Goal: Contribute content: Contribute content

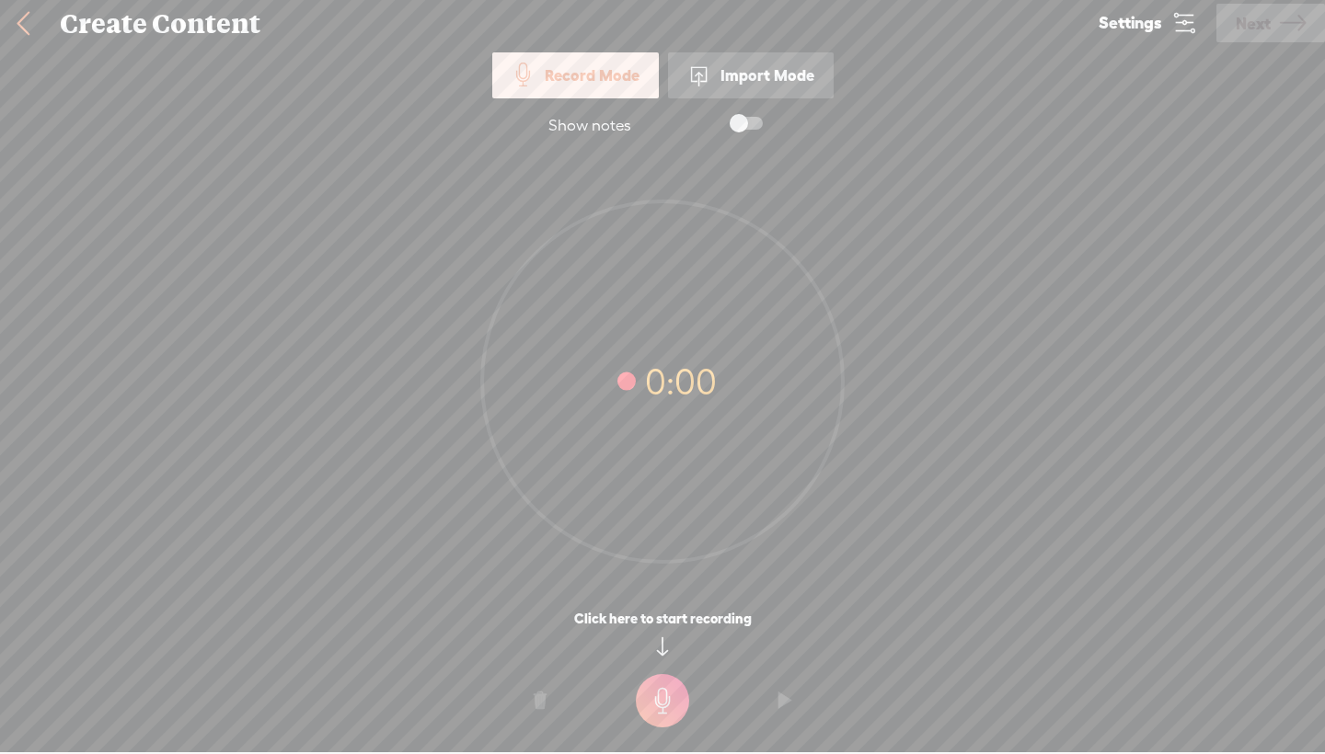
click at [751, 81] on div "Import Mode" at bounding box center [751, 75] width 166 height 46
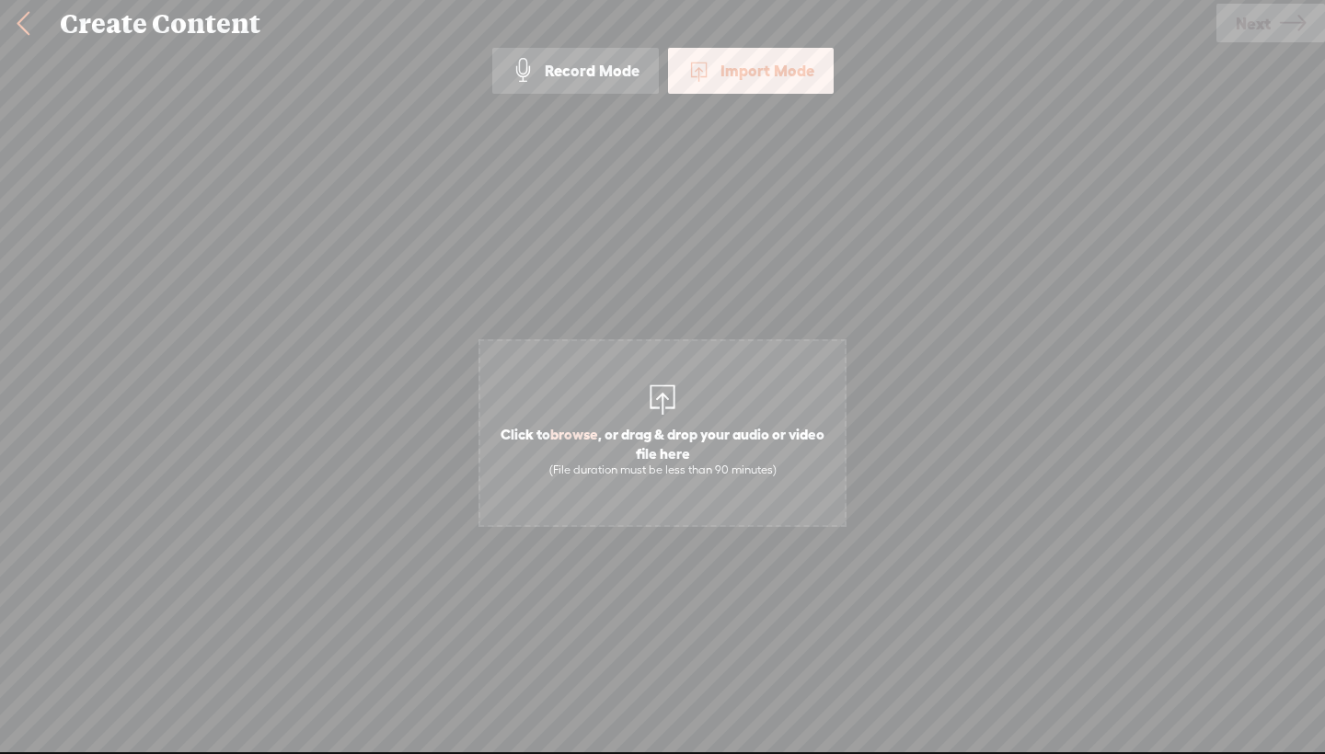
click at [213, 40] on div "Create Content" at bounding box center [631, 24] width 1169 height 48
click at [204, 30] on div "Create Content" at bounding box center [631, 24] width 1169 height 48
click at [172, 31] on div "Create Content" at bounding box center [631, 24] width 1169 height 48
click at [32, 27] on link at bounding box center [23, 24] width 46 height 48
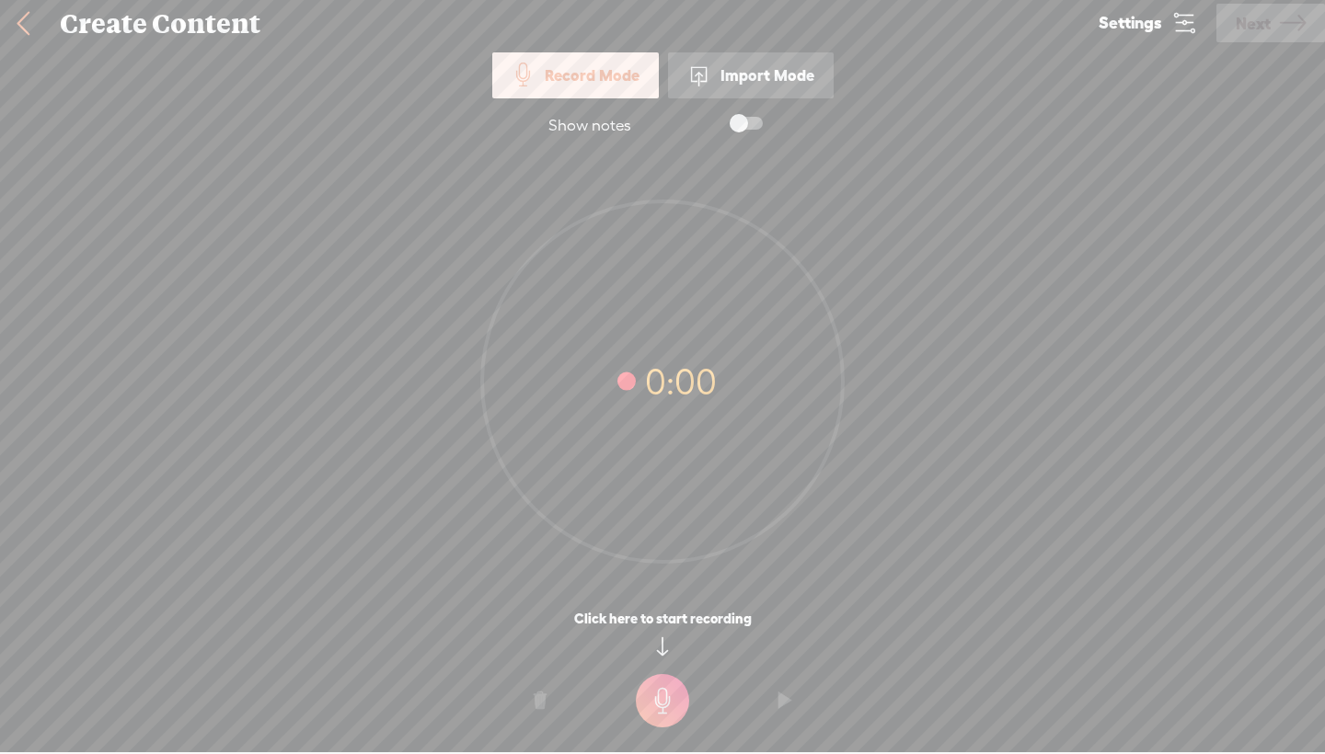
click at [32, 27] on link at bounding box center [23, 24] width 46 height 48
click at [586, 131] on div "Show notes" at bounding box center [589, 126] width 83 height 20
click at [1185, 35] on icon at bounding box center [1184, 23] width 26 height 26
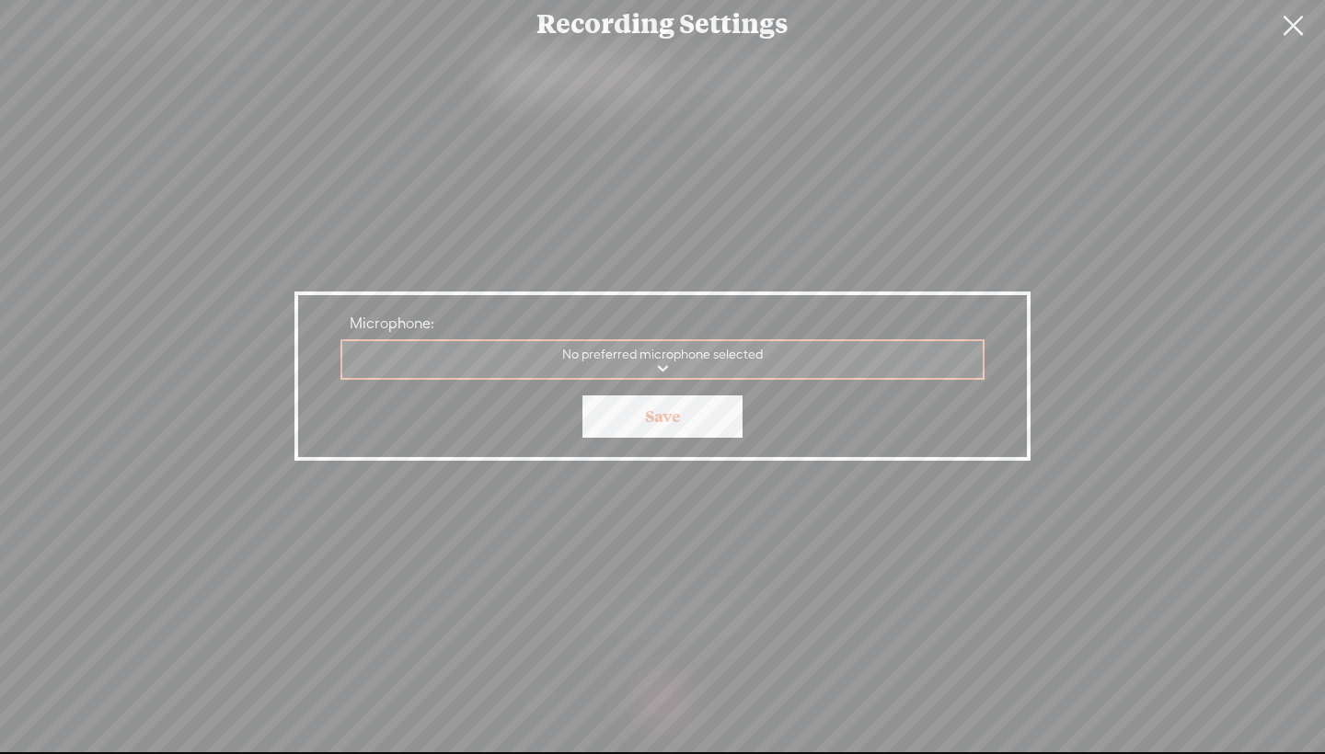
click at [1290, 30] on link at bounding box center [1293, 26] width 46 height 52
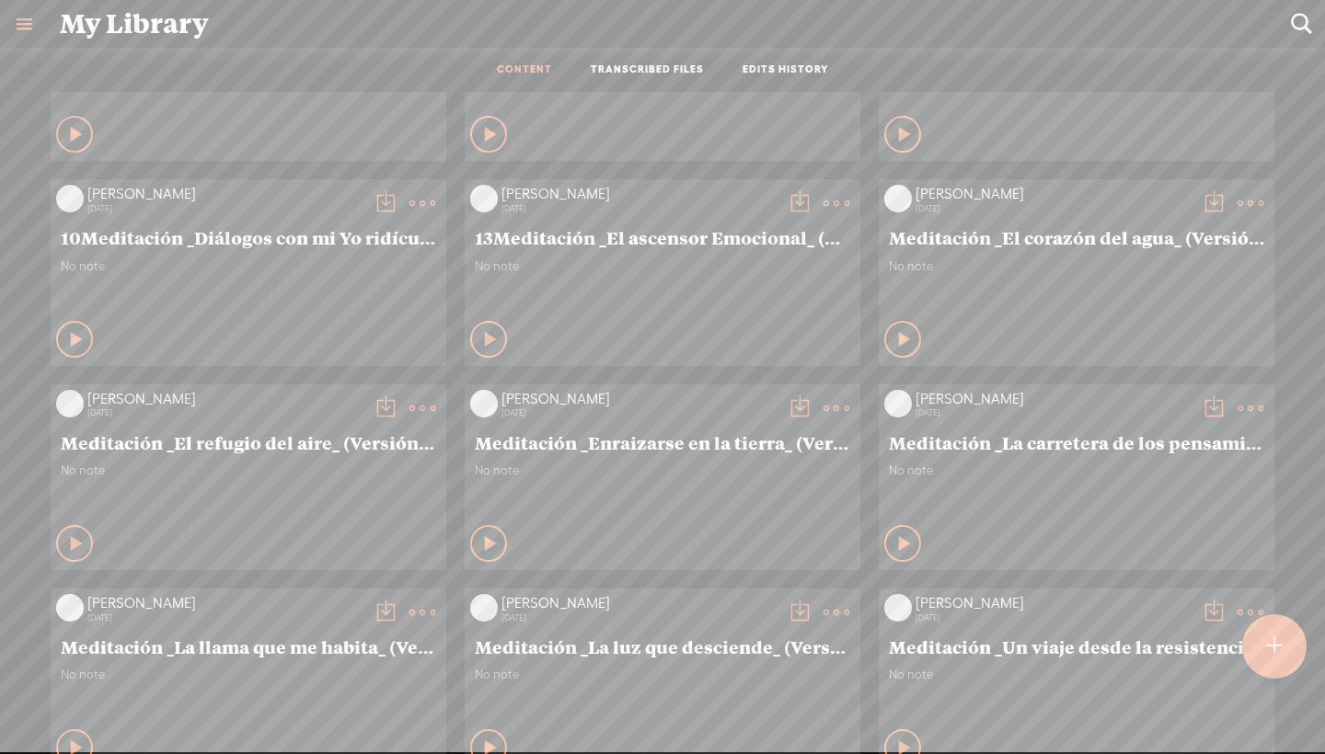
scroll to position [1148, 0]
click at [689, 68] on link "TRANSCRIBED FILES" at bounding box center [647, 71] width 113 height 16
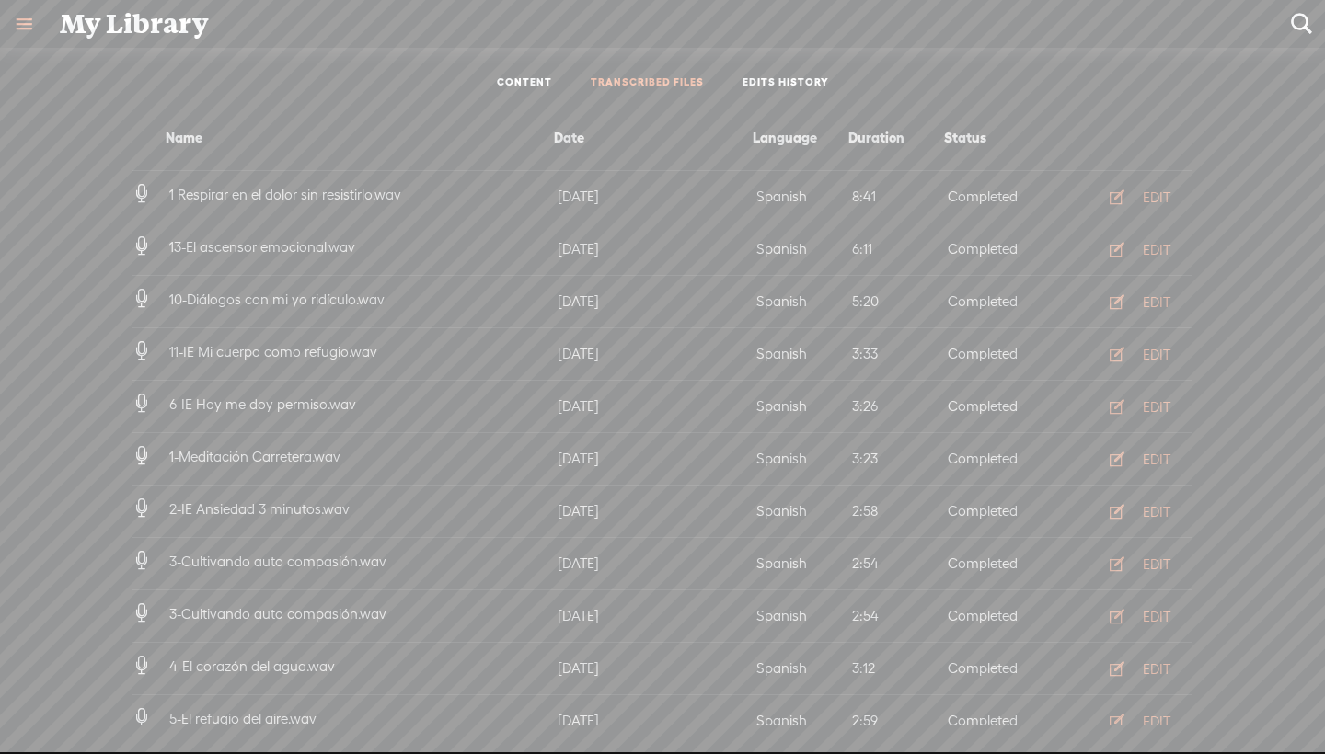
scroll to position [0, 0]
click at [761, 87] on link "EDITS HISTORY" at bounding box center [785, 83] width 86 height 16
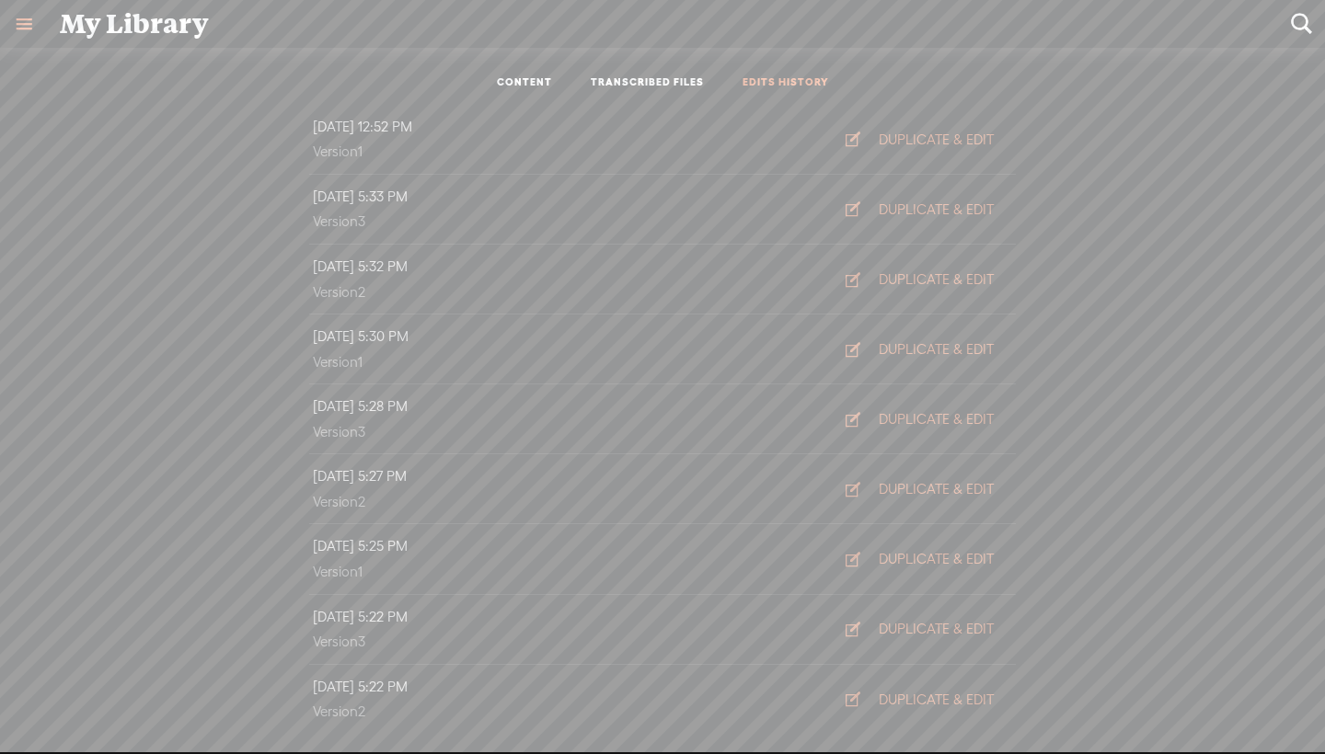
click at [670, 78] on link "TRANSCRIBED FILES" at bounding box center [647, 83] width 113 height 16
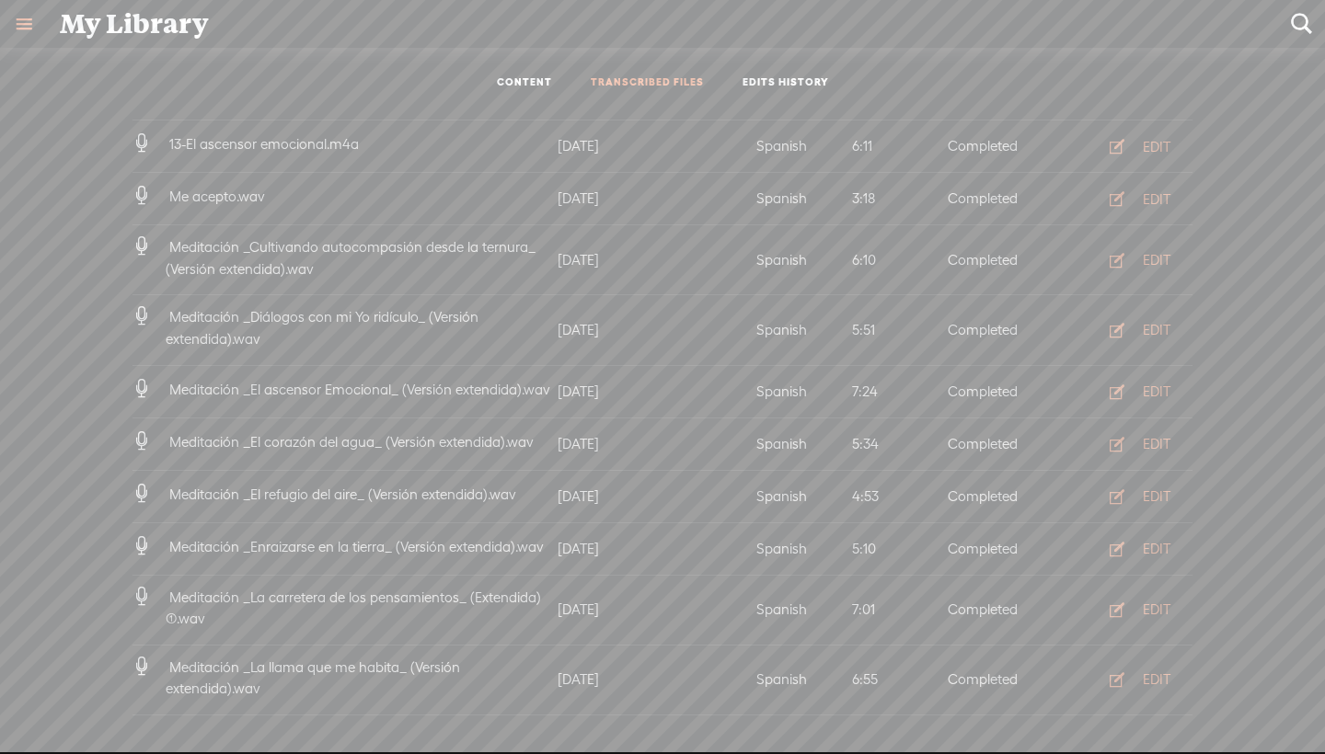
scroll to position [956, 0]
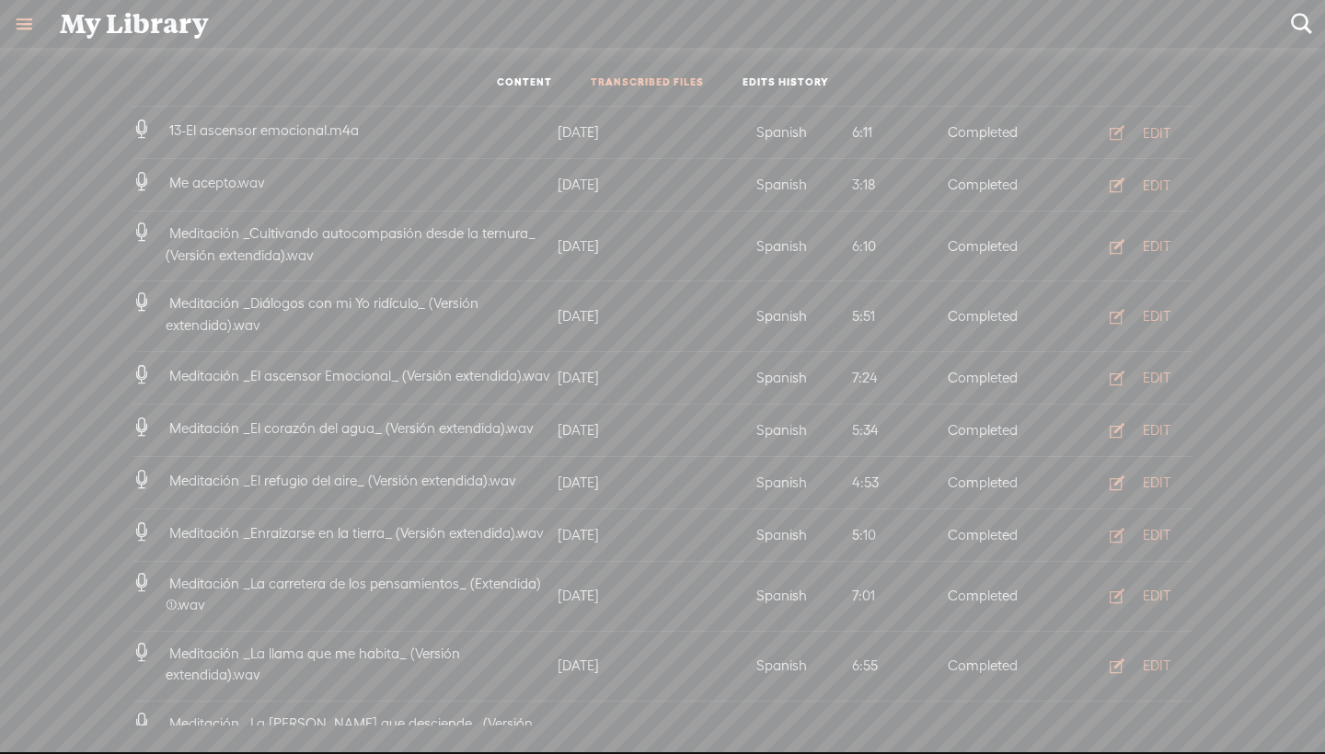
click at [521, 81] on link "CONTENT" at bounding box center [524, 83] width 55 height 16
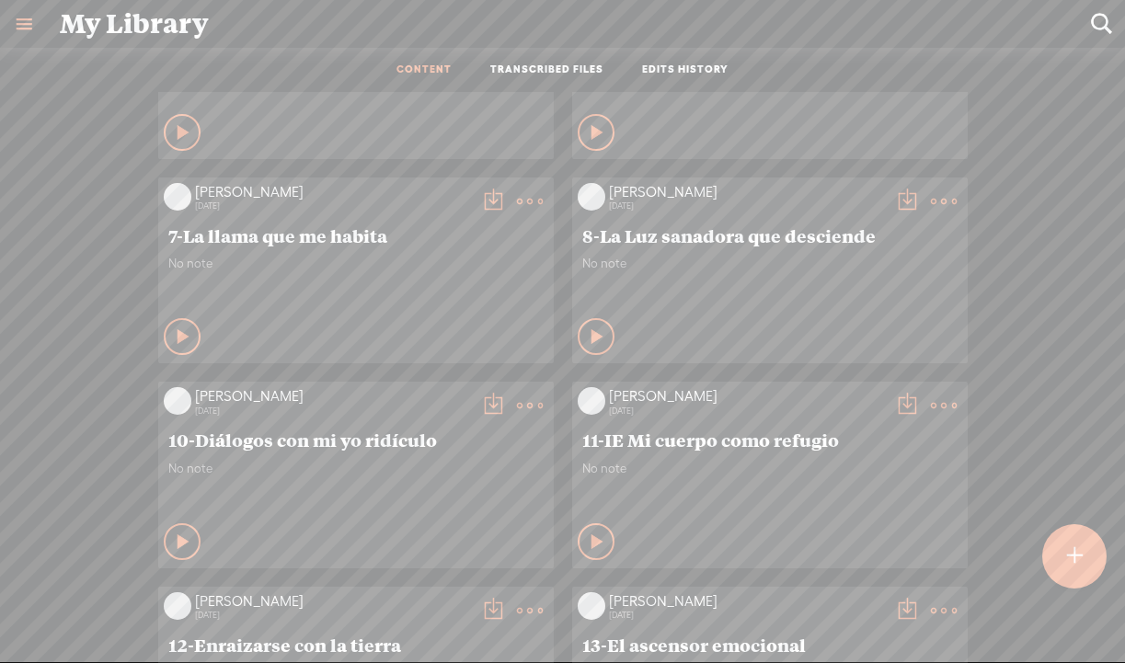
scroll to position [933, 0]
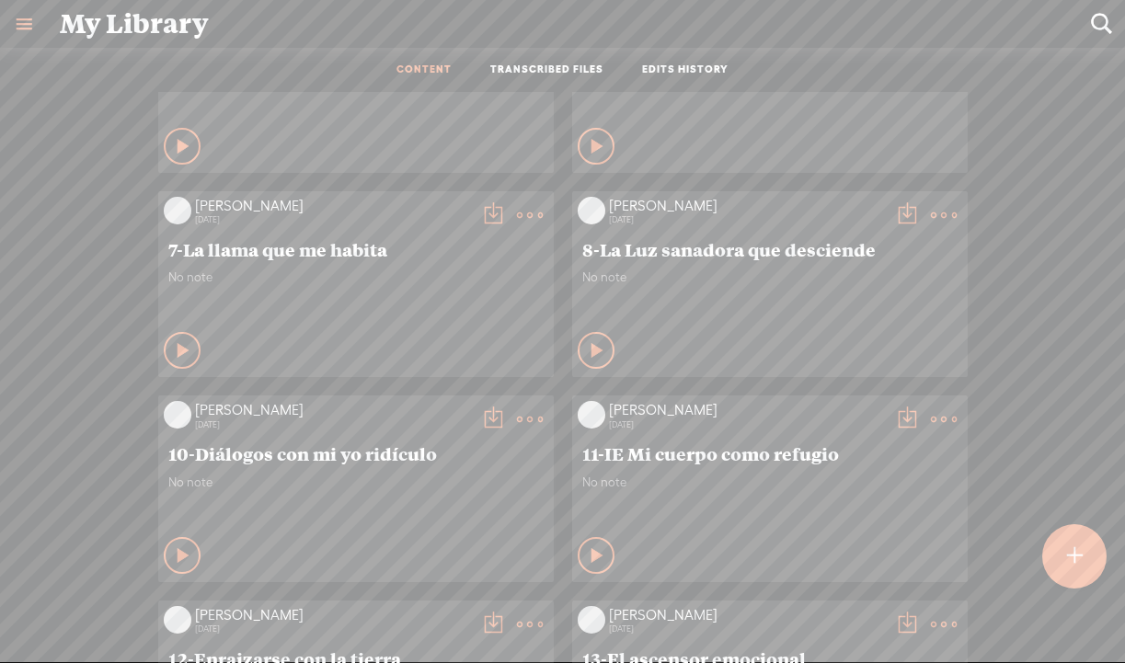
click at [938, 421] on t at bounding box center [944, 420] width 26 height 26
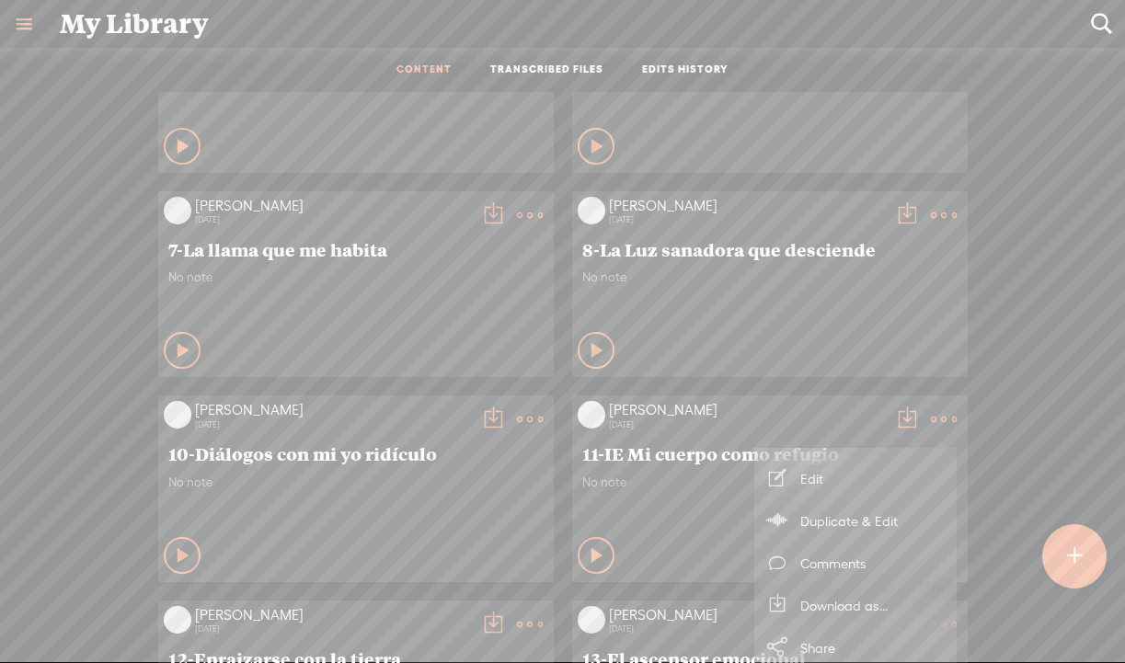
click at [656, 396] on div "[PERSON_NAME] [DATE] 11-IE Mi cuerpo [PERSON_NAME] No note Play Content" at bounding box center [770, 489] width 396 height 186
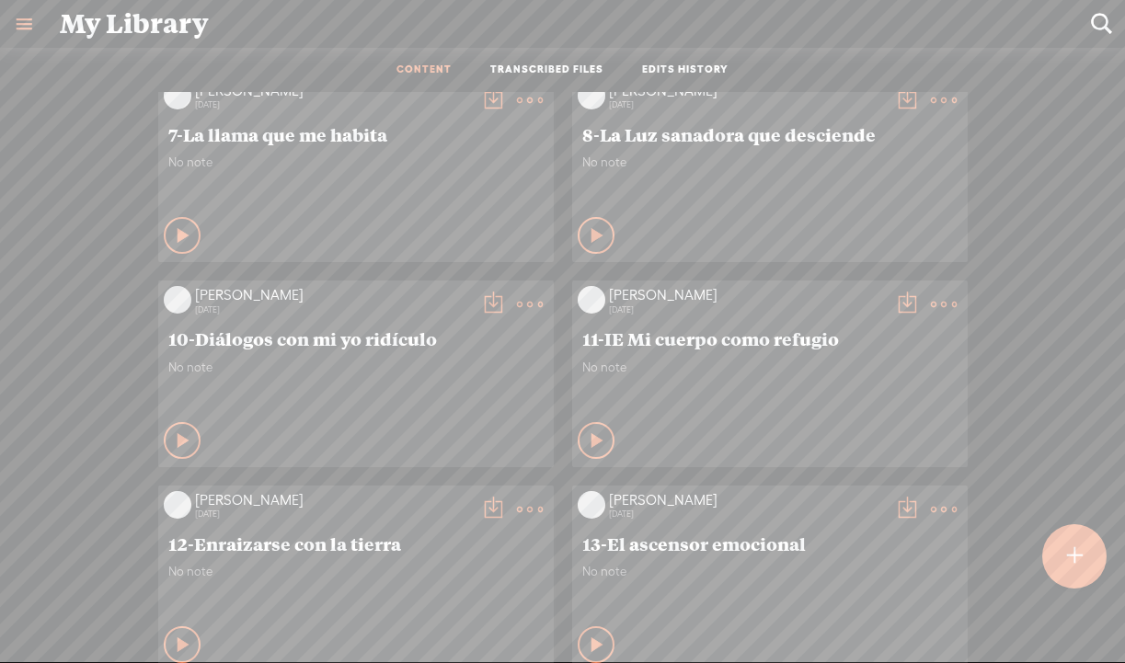
scroll to position [1049, 0]
click at [599, 433] on icon at bounding box center [598, 440] width 18 height 18
click at [1087, 101] on div at bounding box center [1087, 103] width 4 height 4
click at [589, 431] on icon at bounding box center [598, 440] width 18 height 18
click at [588, 431] on icon at bounding box center [597, 440] width 18 height 18
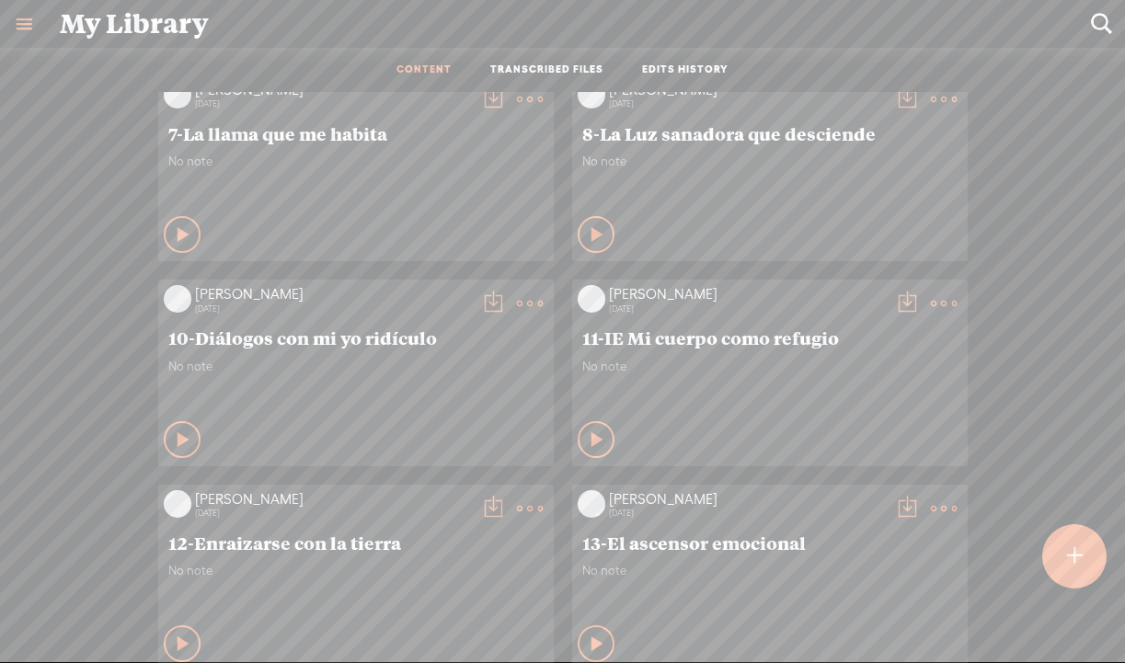
click at [900, 298] on t at bounding box center [907, 304] width 26 height 26
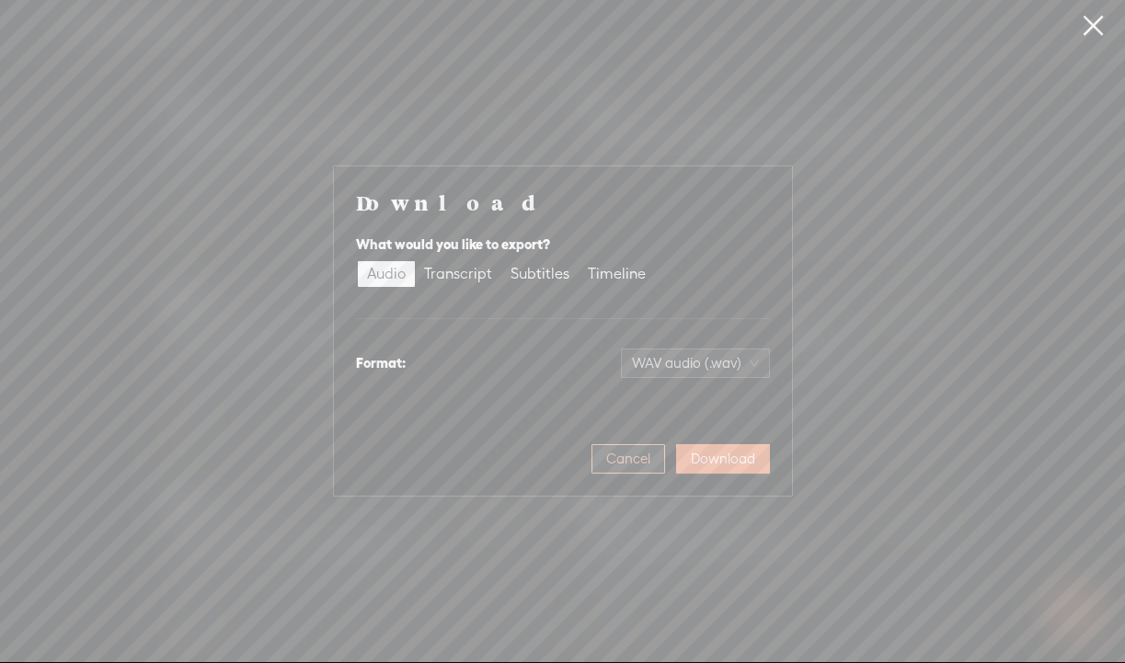
click at [628, 448] on button "Cancel" at bounding box center [629, 458] width 74 height 29
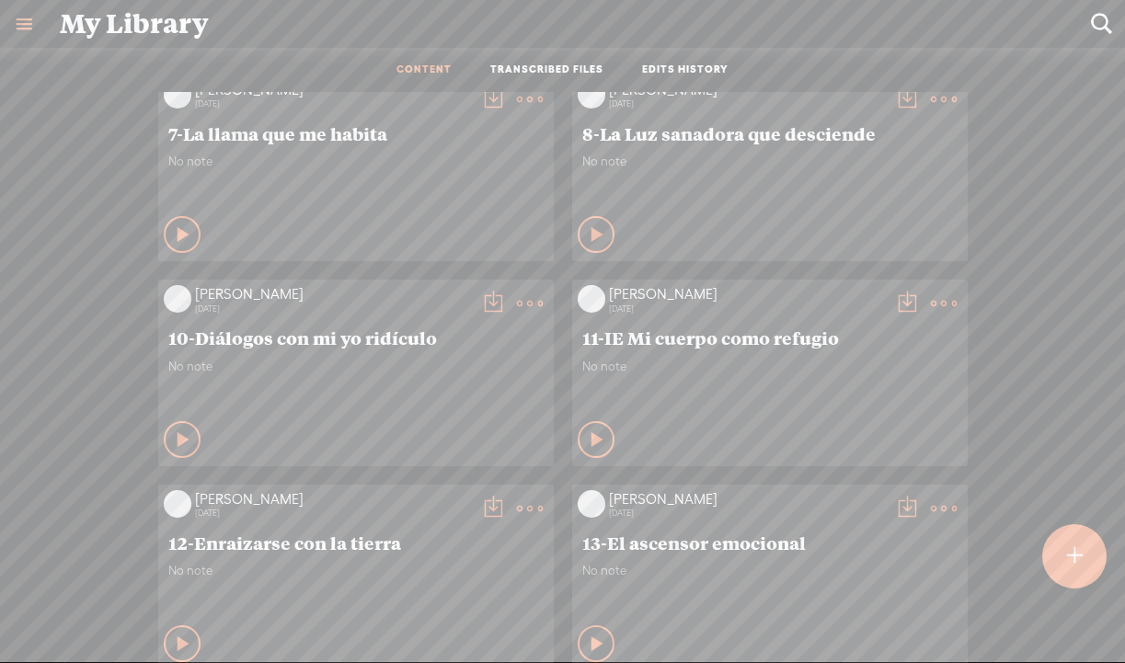
click at [938, 301] on t at bounding box center [944, 304] width 26 height 26
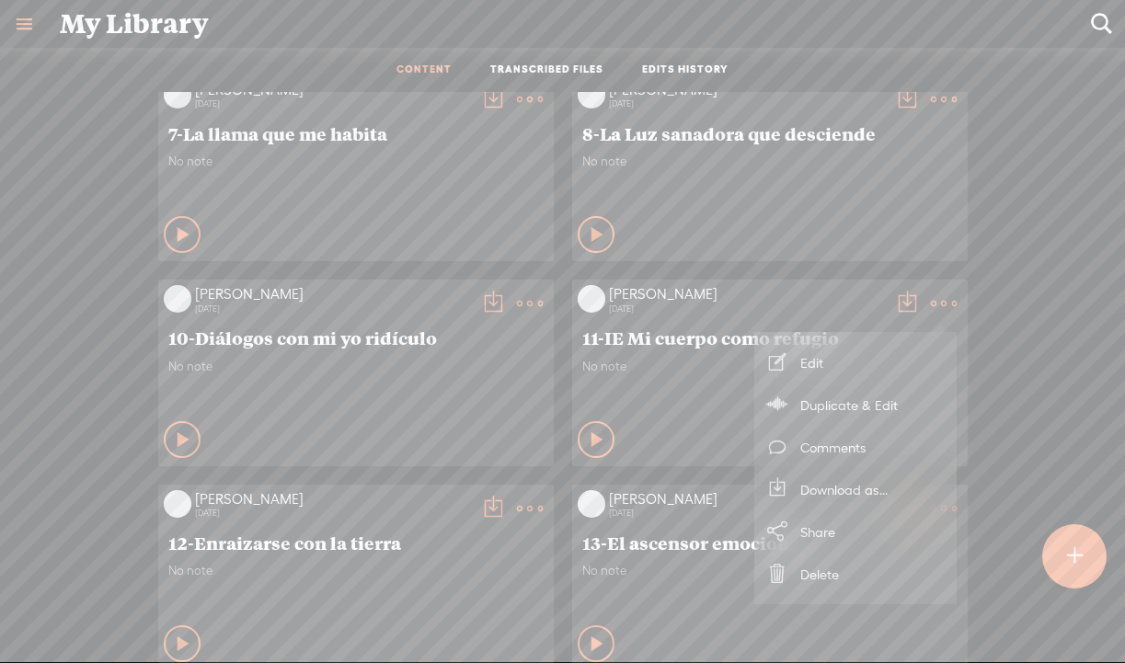
click at [832, 275] on div "erika 11 days ago 13-El ascensor emocional No note Play Content No note" at bounding box center [563, 475] width 1098 height 2865
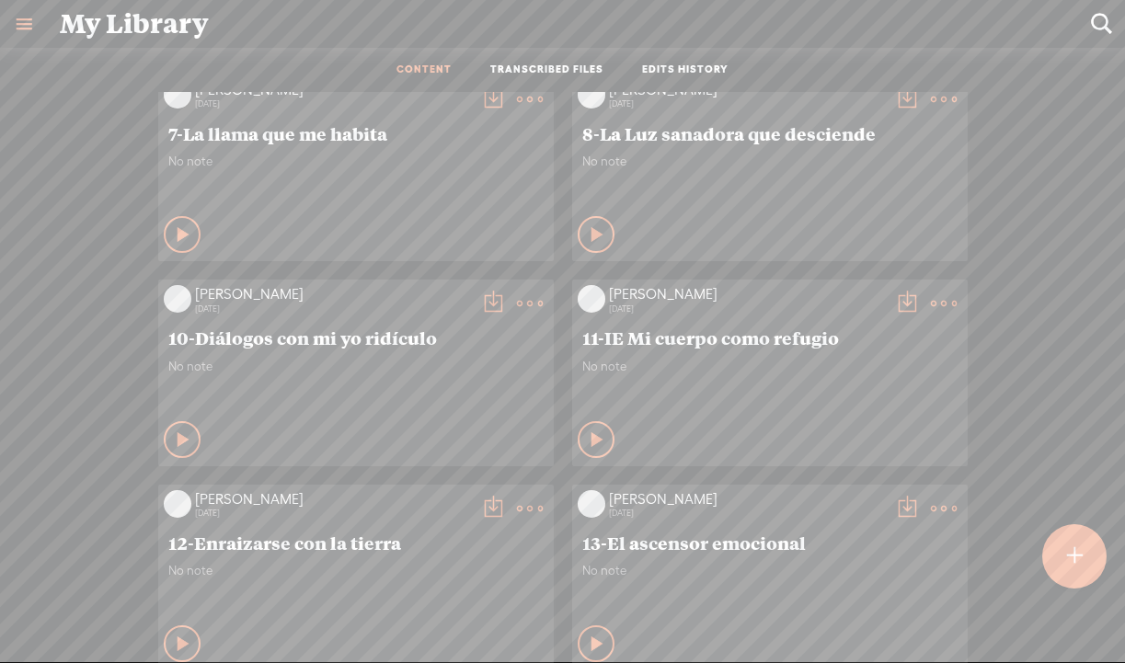
click at [903, 298] on t at bounding box center [907, 304] width 26 height 26
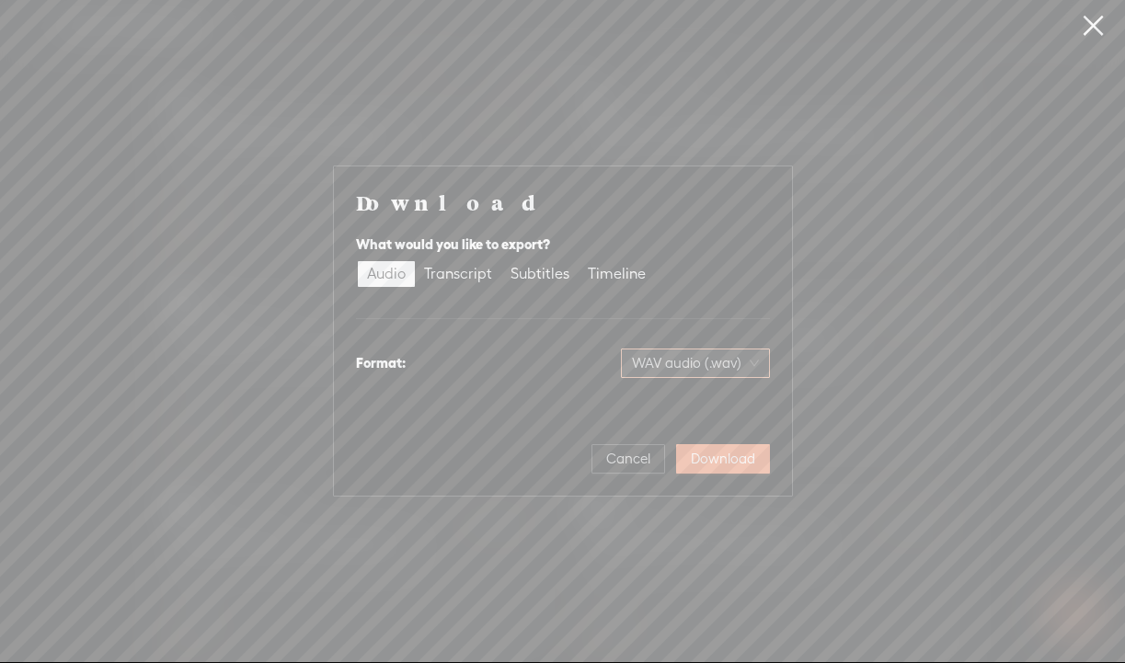
click at [740, 368] on span "WAV audio (.wav)" at bounding box center [695, 364] width 127 height 28
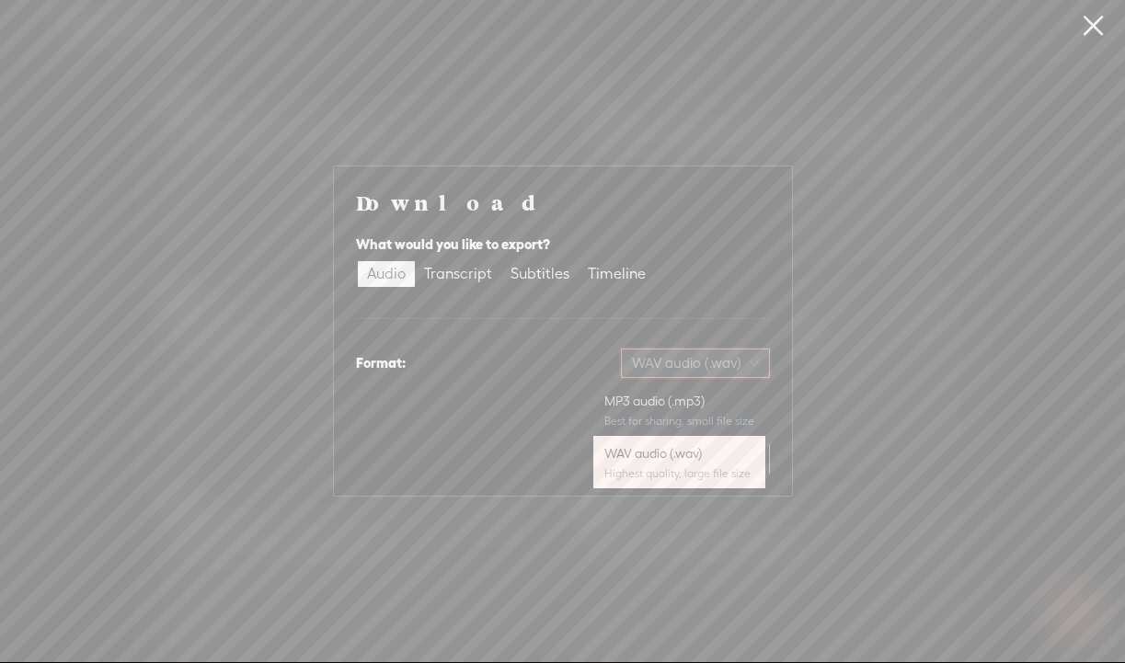
click at [740, 368] on span "WAV audio (.wav)" at bounding box center [695, 364] width 127 height 28
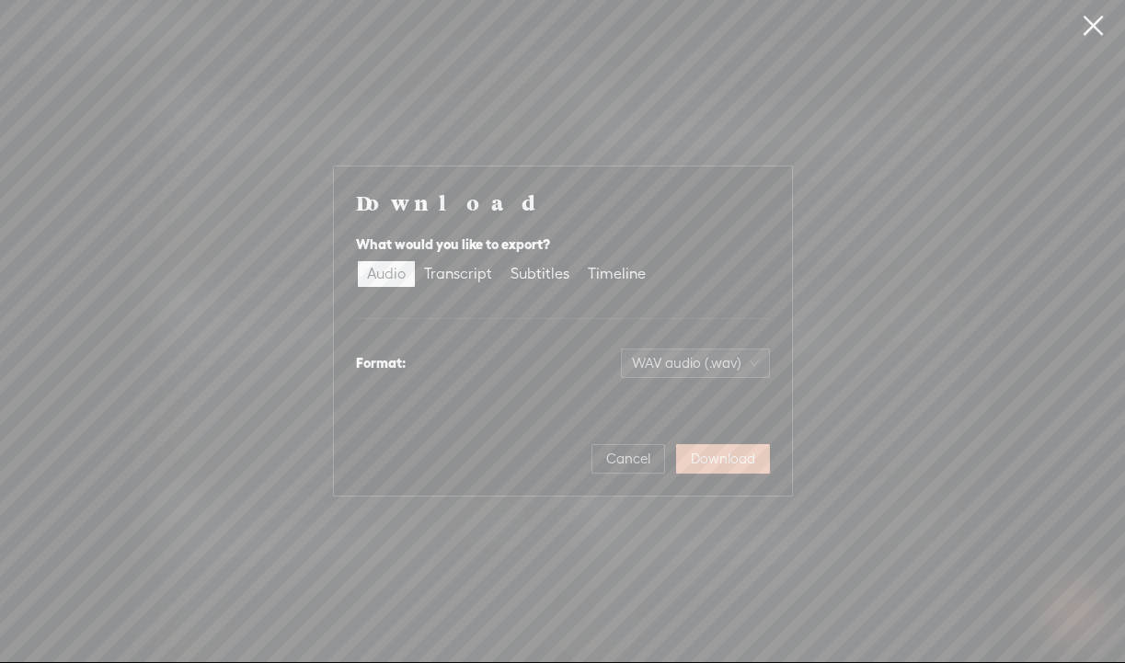
click at [734, 454] on span "Download" at bounding box center [723, 459] width 64 height 18
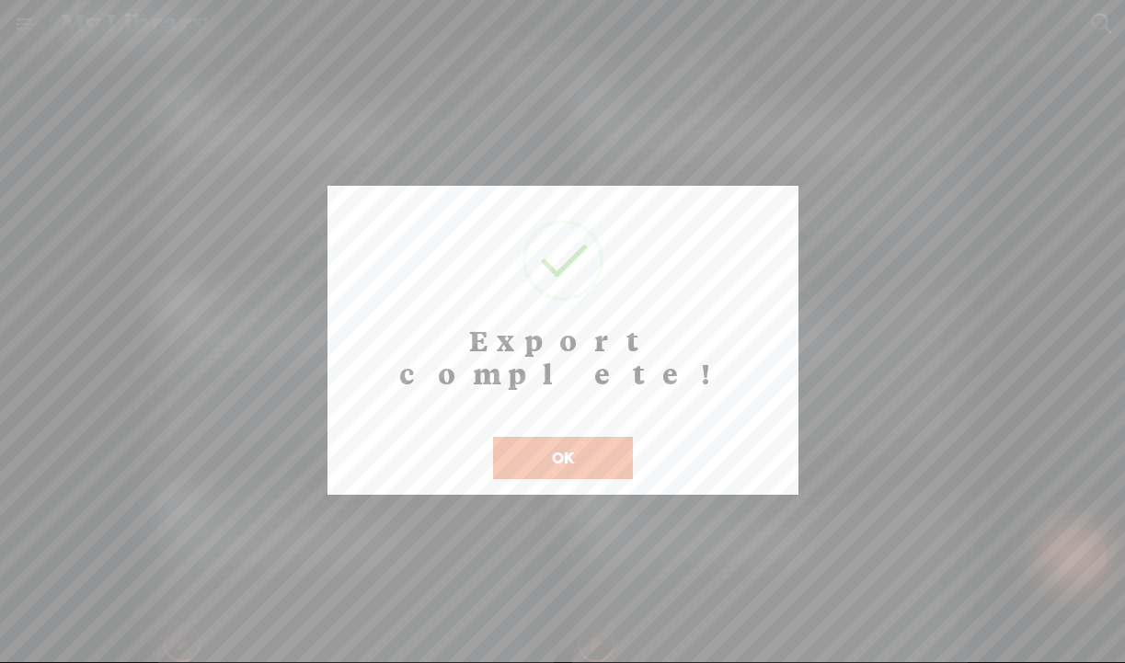
click at [580, 437] on button "OK" at bounding box center [563, 458] width 140 height 42
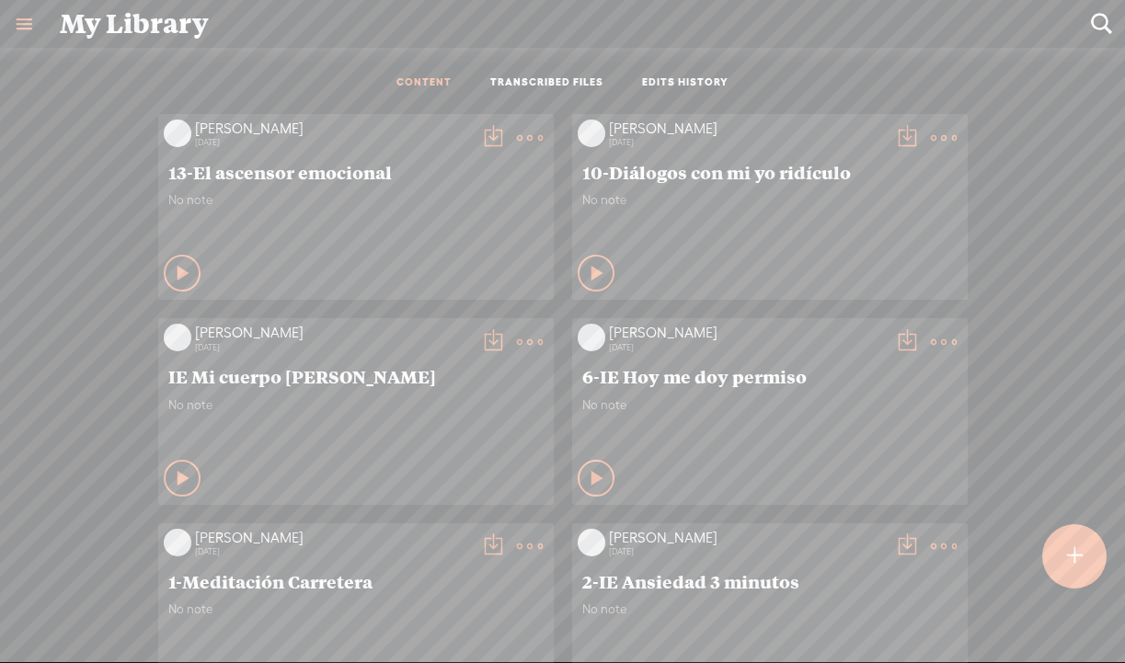
scroll to position [0, 0]
click at [427, 90] on link "CONTENT" at bounding box center [424, 83] width 55 height 16
click at [498, 78] on link "TRANSCRIBED FILES" at bounding box center [546, 83] width 113 height 16
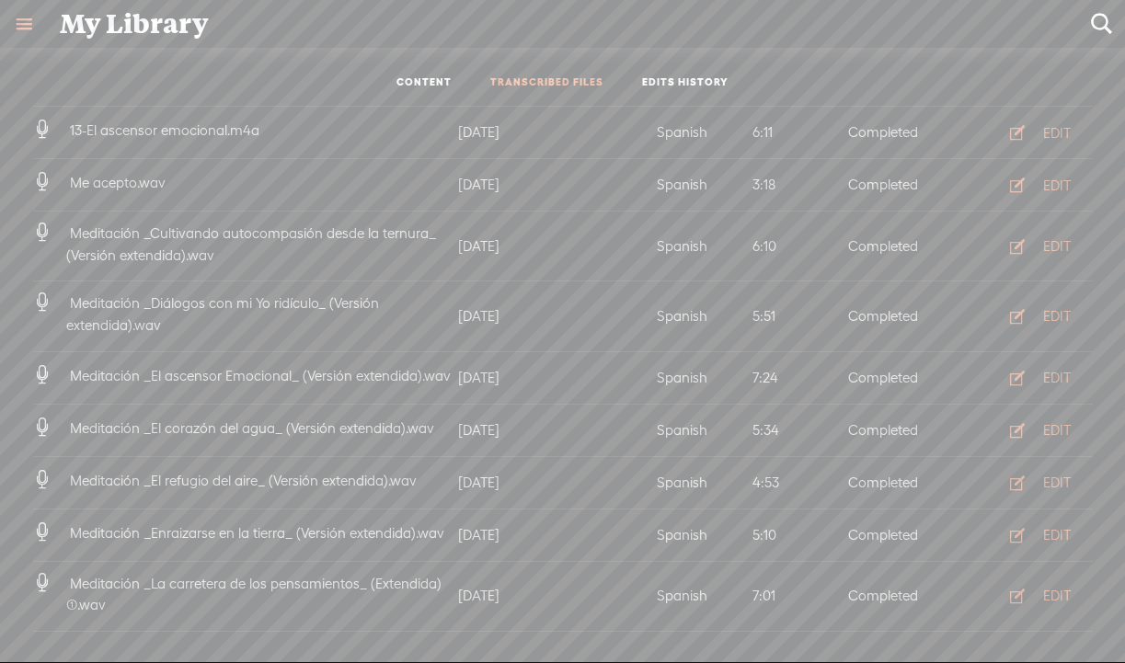
click at [462, 78] on li "CONTENT" at bounding box center [424, 83] width 94 height 16
click at [448, 82] on link "CONTENT" at bounding box center [424, 83] width 55 height 16
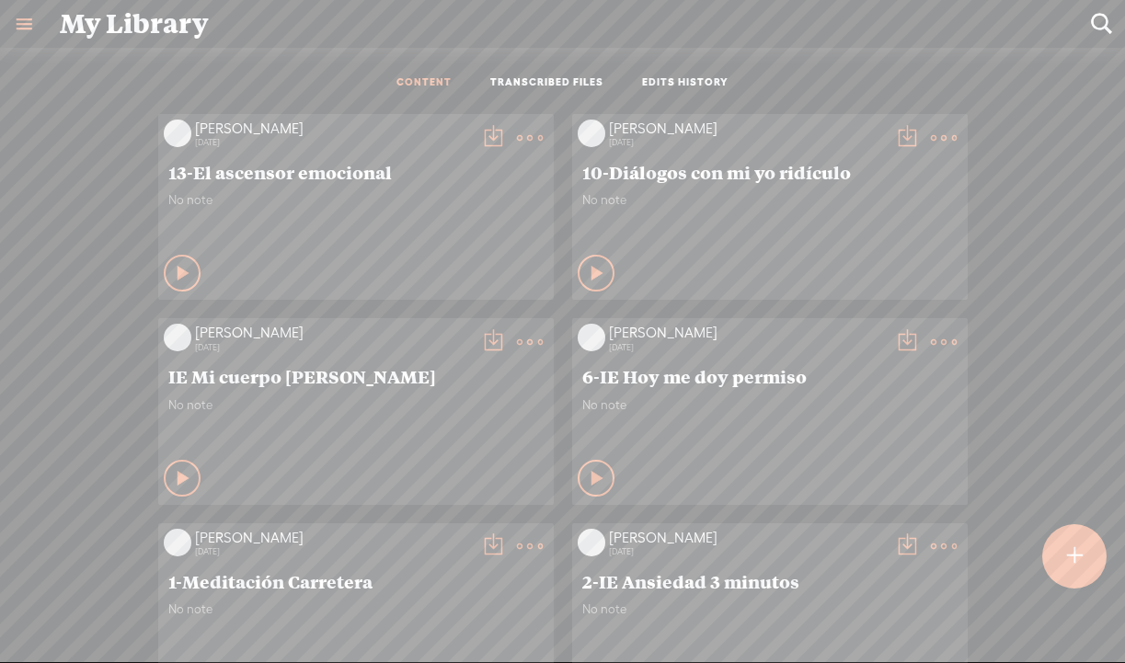
click at [182, 472] on icon at bounding box center [184, 478] width 18 height 18
click at [184, 476] on icon at bounding box center [183, 478] width 18 height 18
click at [483, 339] on t at bounding box center [493, 342] width 26 height 26
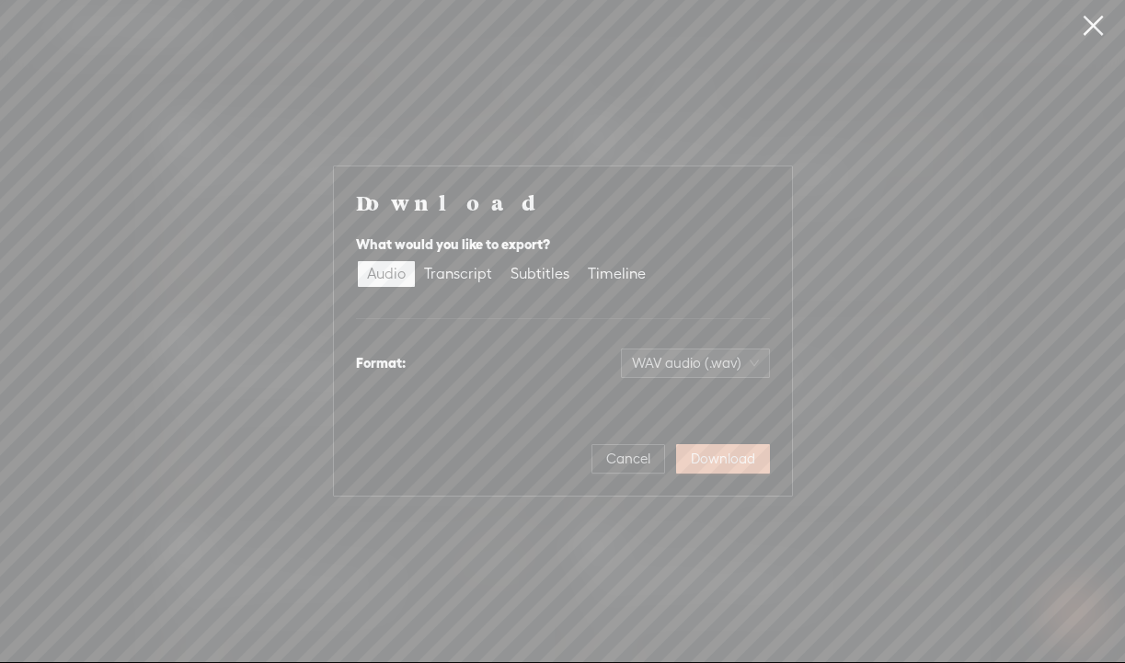
click at [729, 450] on span "Download" at bounding box center [723, 459] width 64 height 18
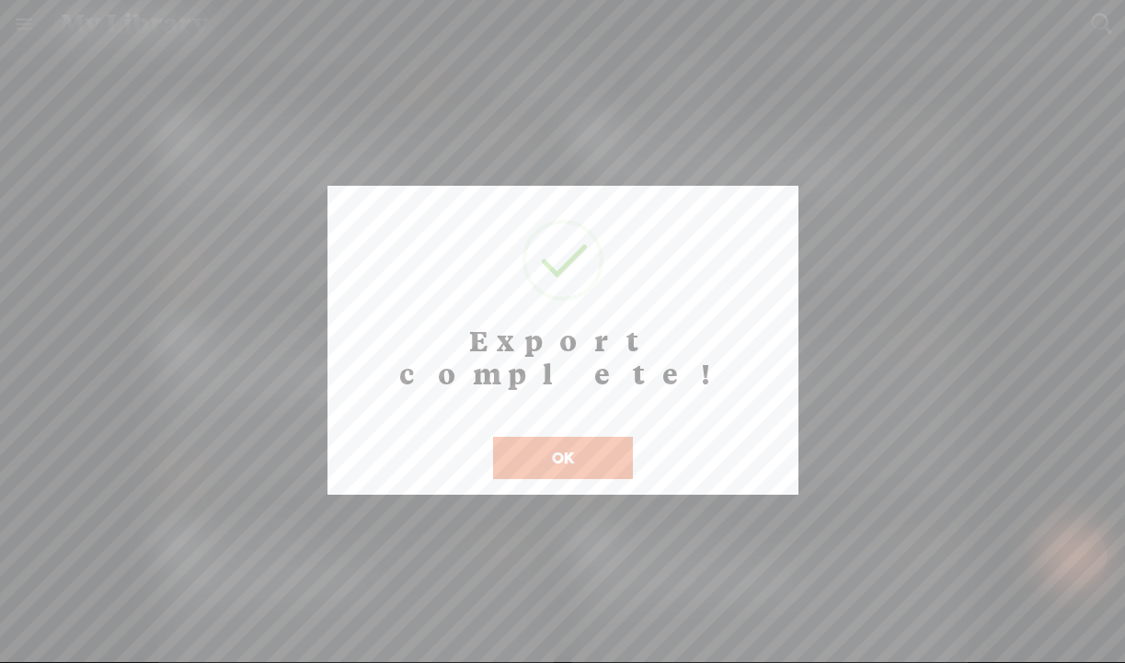
click at [604, 437] on button "OK" at bounding box center [563, 458] width 140 height 42
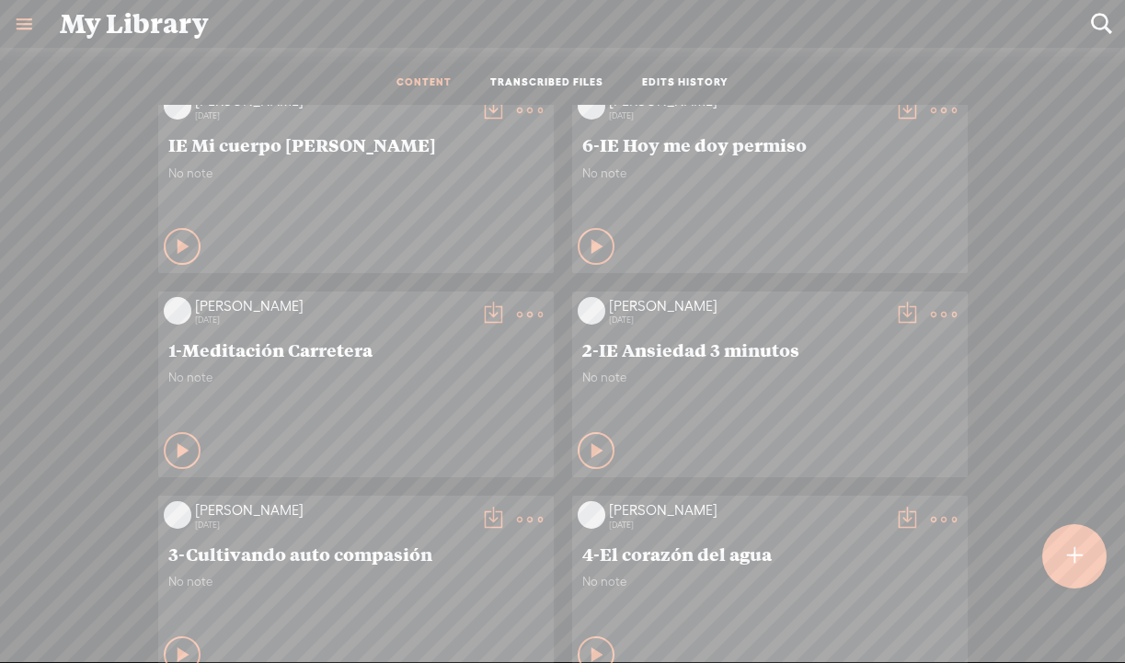
scroll to position [236, 0]
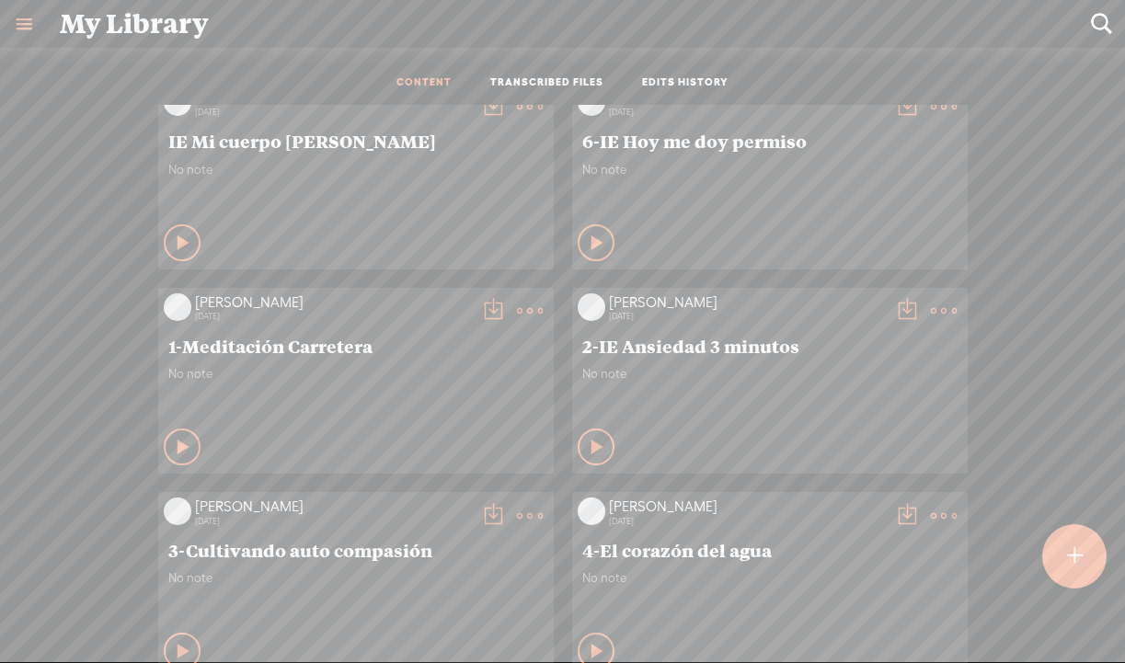
click at [528, 314] on t at bounding box center [530, 311] width 26 height 26
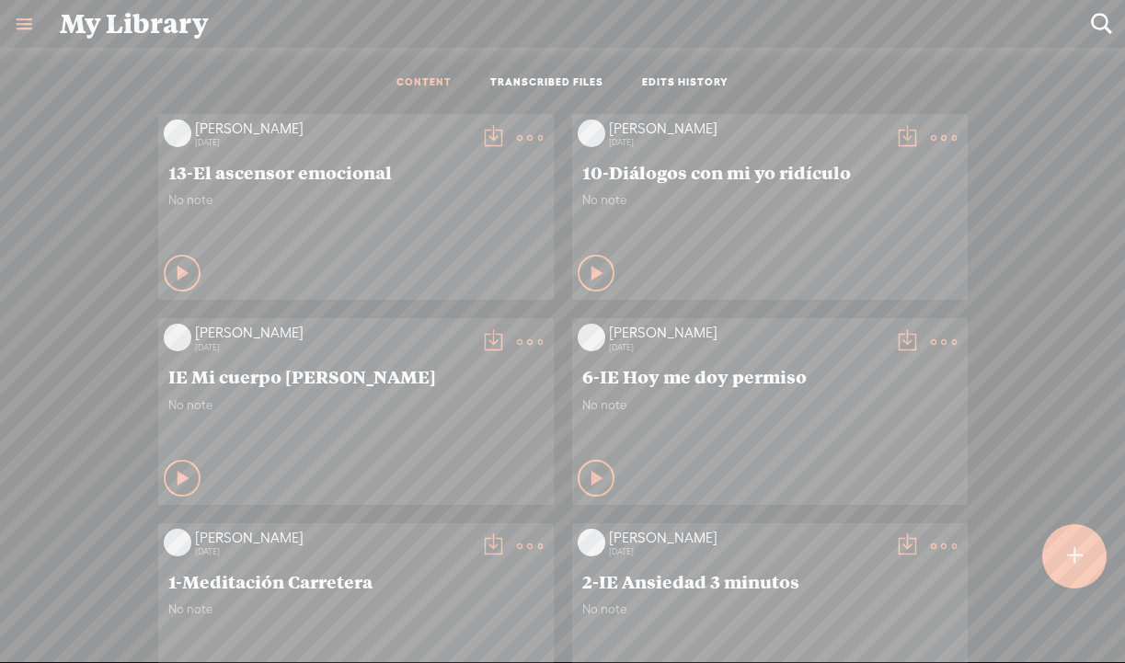
scroll to position [0, 0]
click at [1064, 563] on div at bounding box center [1074, 556] width 64 height 64
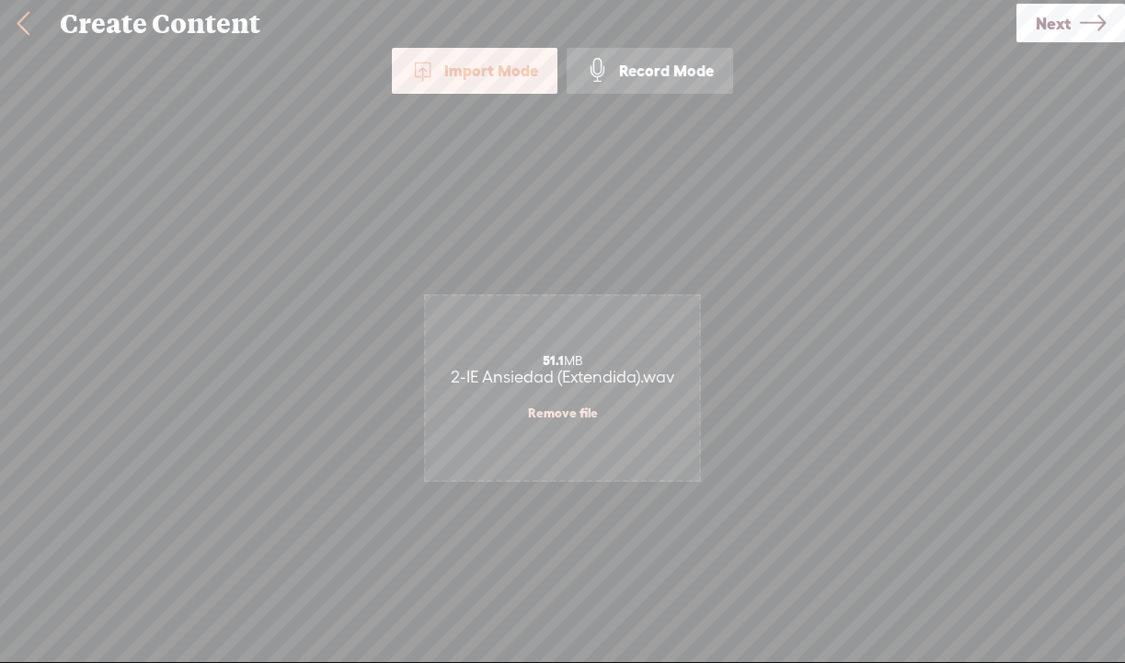
click at [1074, 20] on link "Next" at bounding box center [1071, 23] width 109 height 39
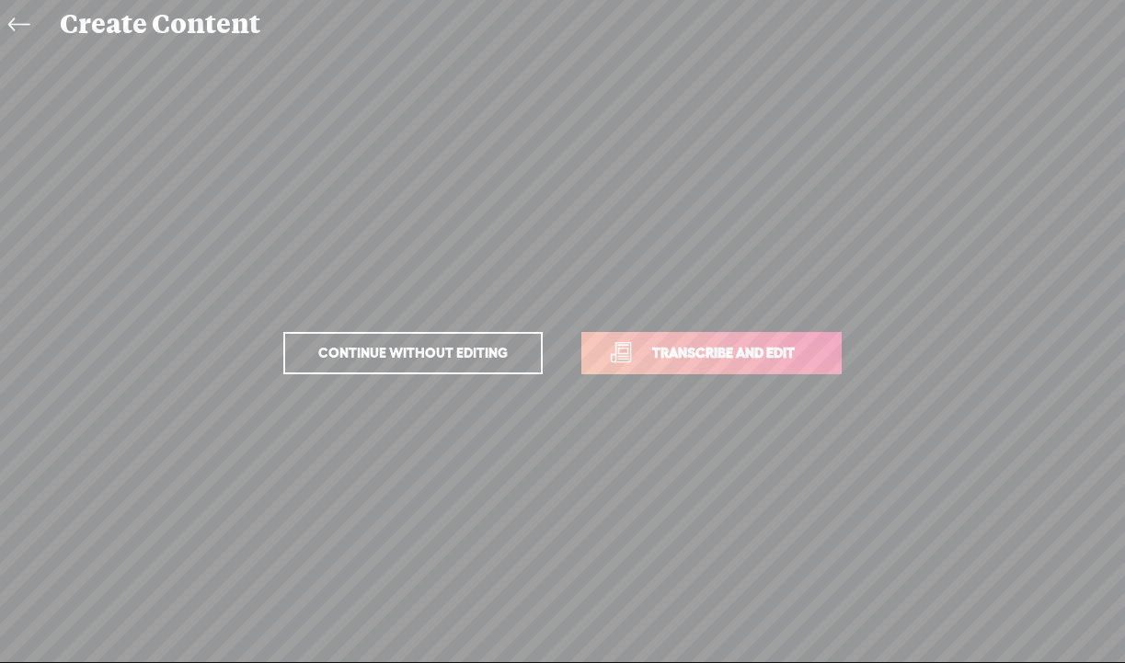
click at [718, 363] on span "Transcribe and edit" at bounding box center [723, 352] width 181 height 21
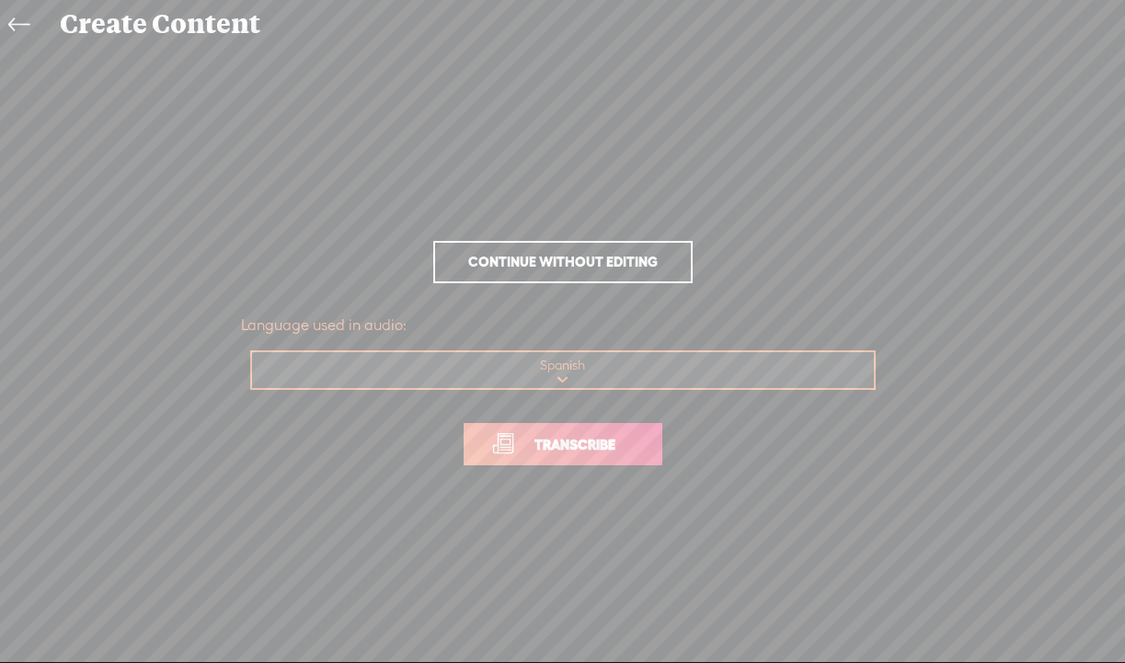
click at [580, 449] on span "Transcribe" at bounding box center [575, 444] width 120 height 21
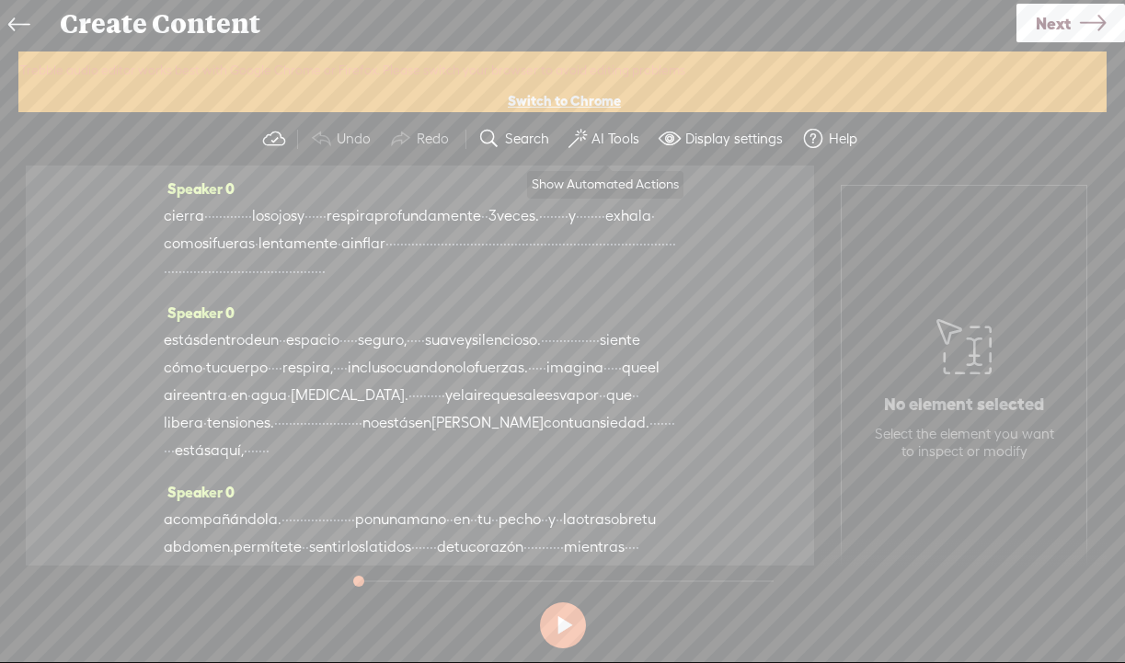
click at [607, 143] on label "AI Tools" at bounding box center [616, 139] width 48 height 18
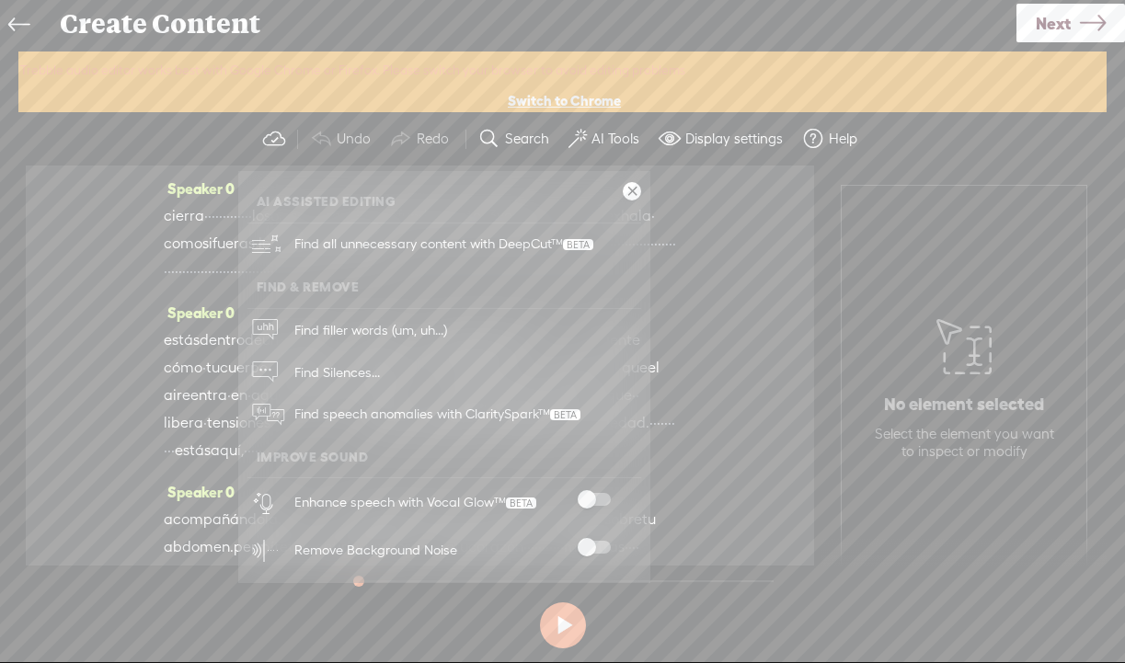
click at [593, 501] on span at bounding box center [594, 499] width 33 height 13
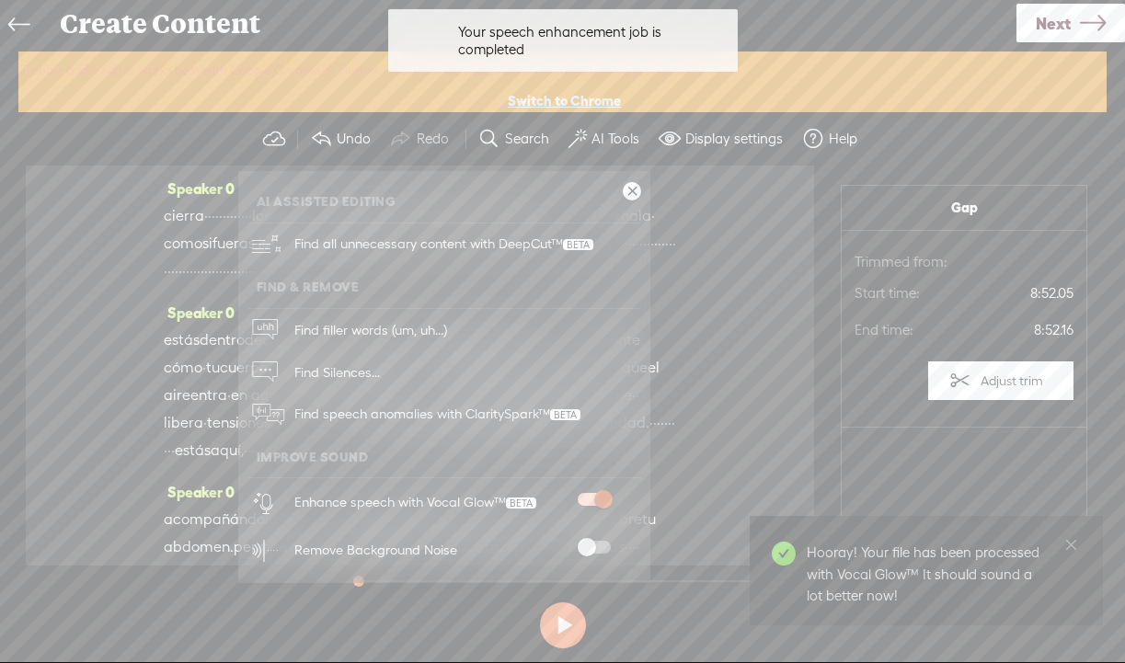
click at [586, 541] on span at bounding box center [594, 547] width 33 height 13
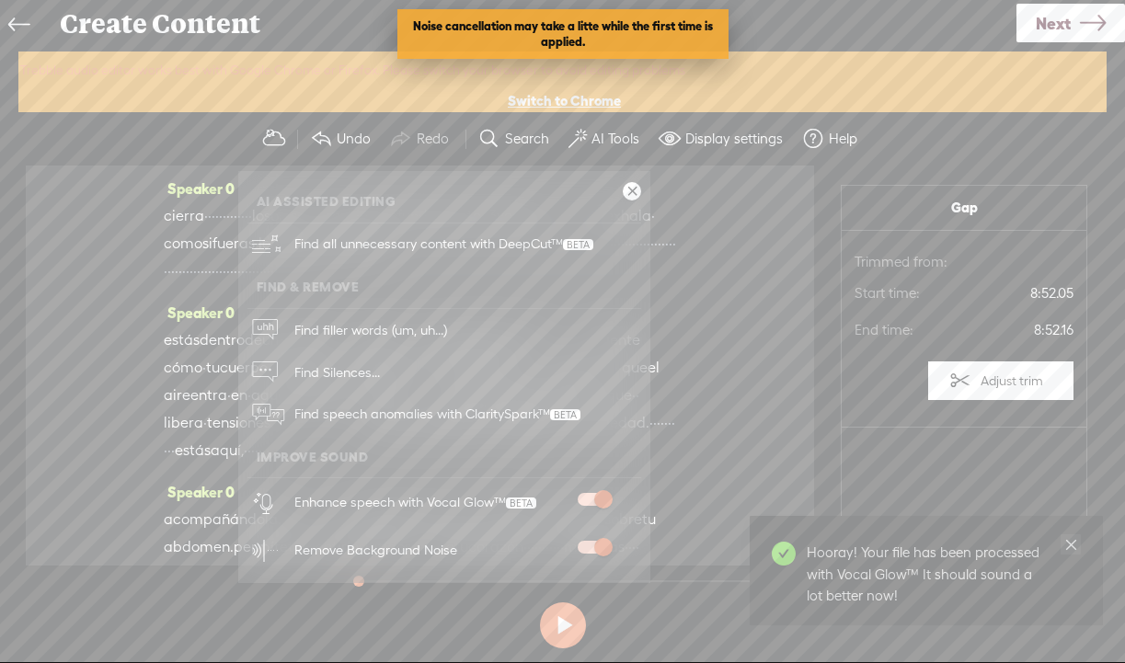
click at [1070, 547] on icon "close" at bounding box center [1070, 544] width 11 height 11
click at [1048, 28] on span "Next" at bounding box center [1053, 23] width 35 height 47
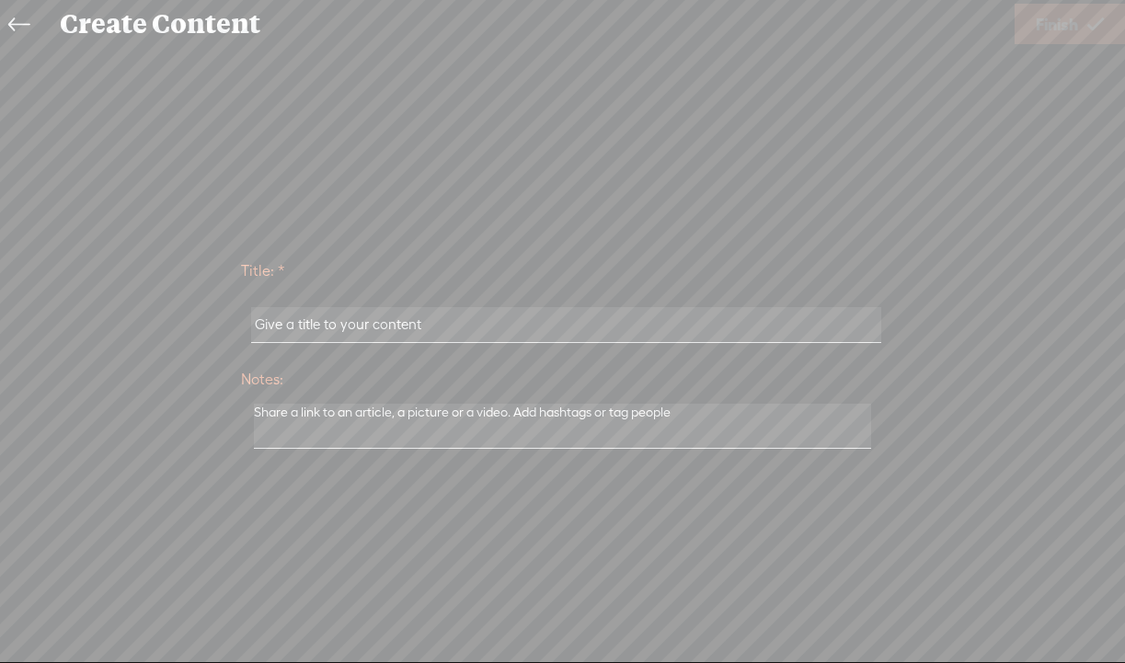
click at [410, 330] on input "text" at bounding box center [566, 325] width 630 height 36
paste input "2-IE Ansiedad (Extendida)"
type input "2-IE Ansiedad (Extendida)"
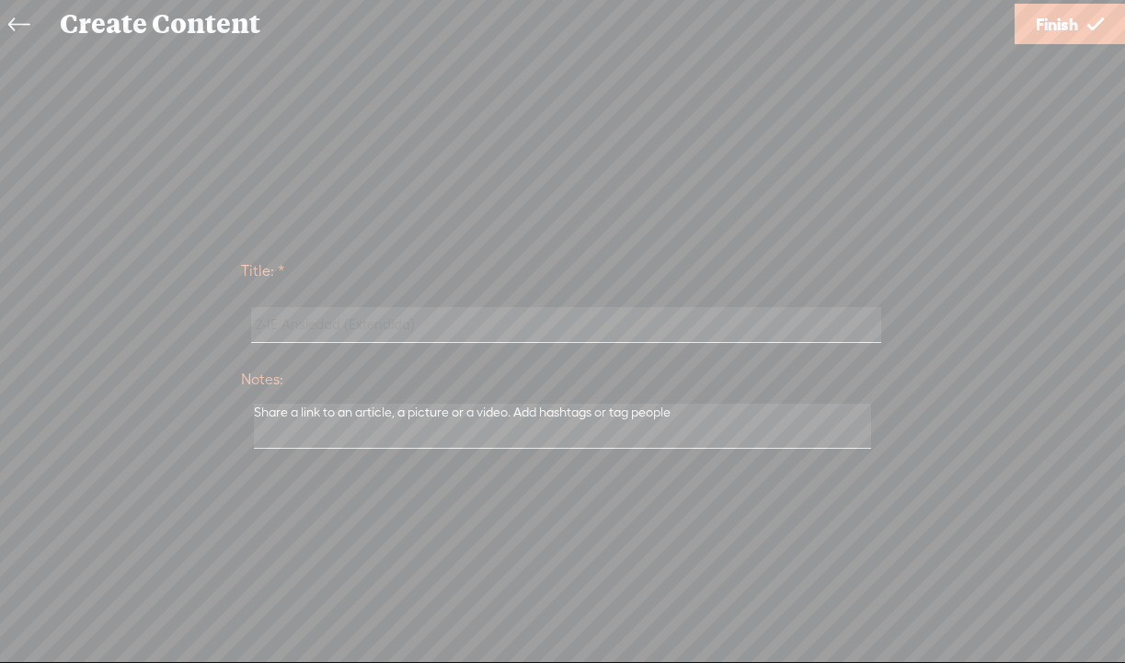
click at [1054, 26] on span "Finish" at bounding box center [1057, 24] width 42 height 47
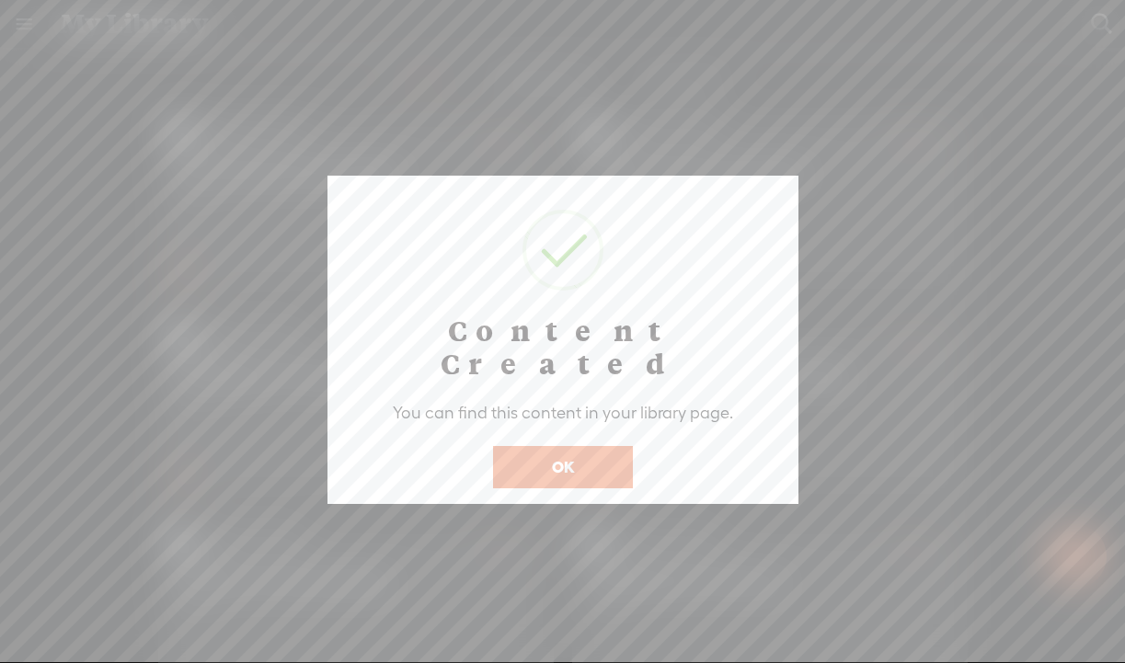
click at [561, 446] on button "OK" at bounding box center [563, 467] width 140 height 42
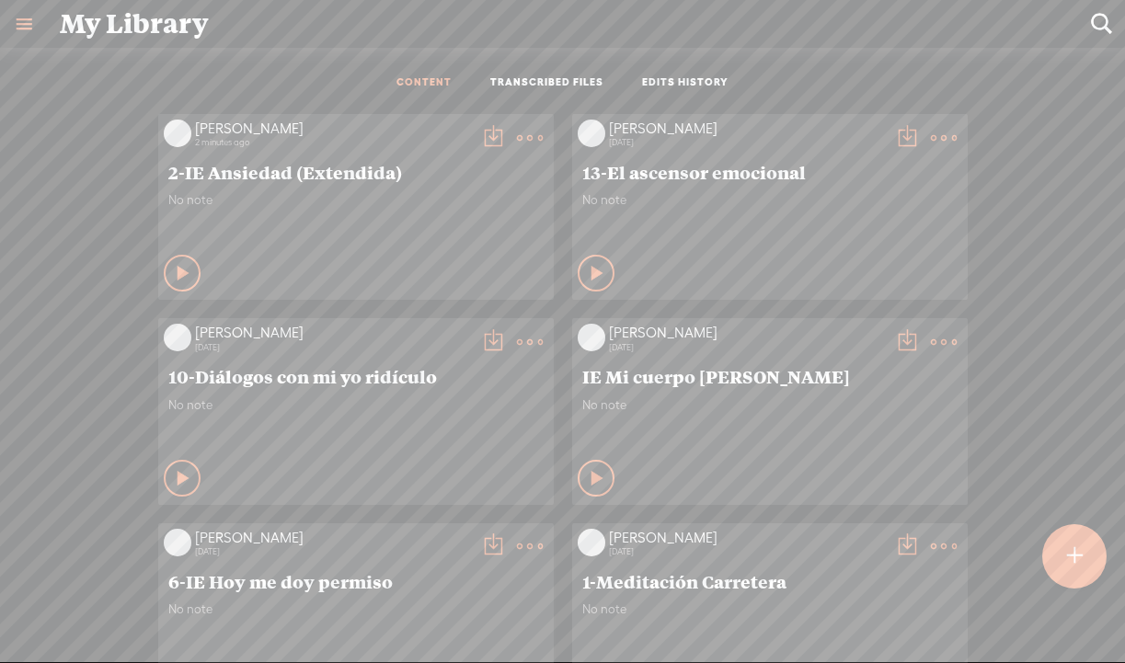
click at [493, 134] on t at bounding box center [493, 138] width 26 height 26
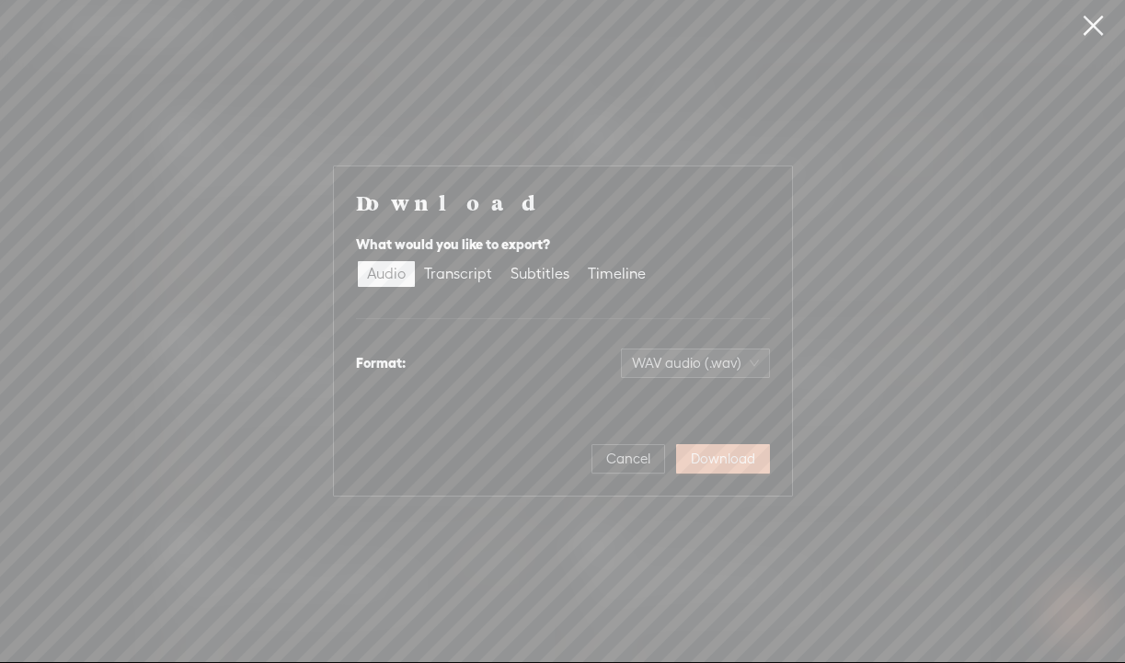
click at [721, 456] on span "Download" at bounding box center [723, 459] width 64 height 18
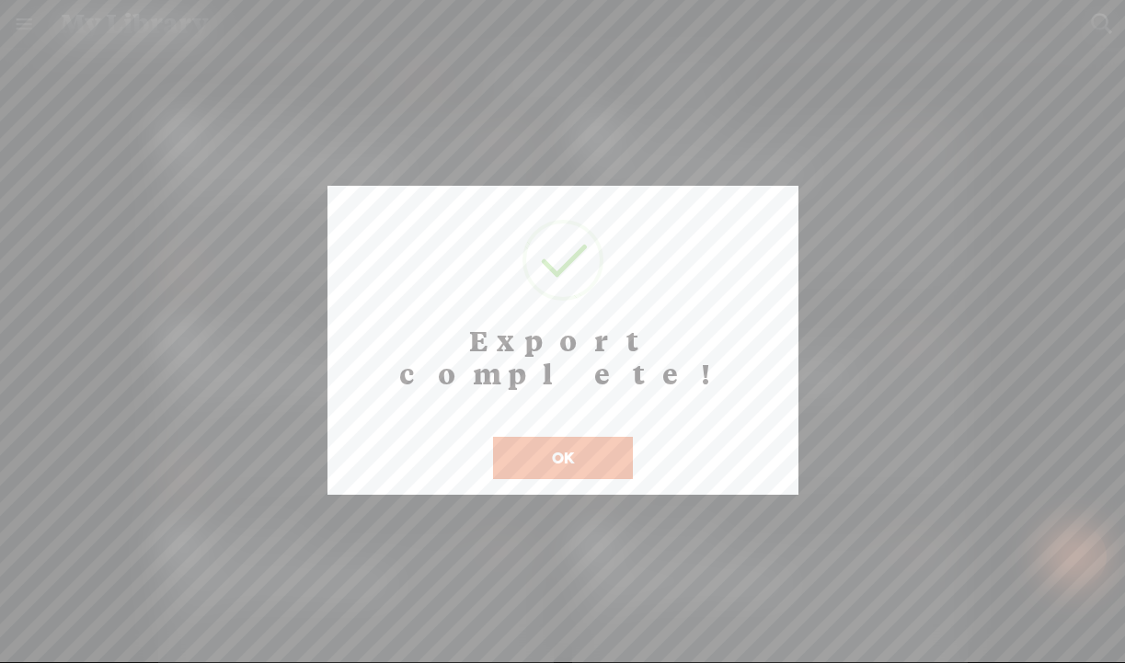
click at [576, 437] on button "OK" at bounding box center [563, 458] width 140 height 42
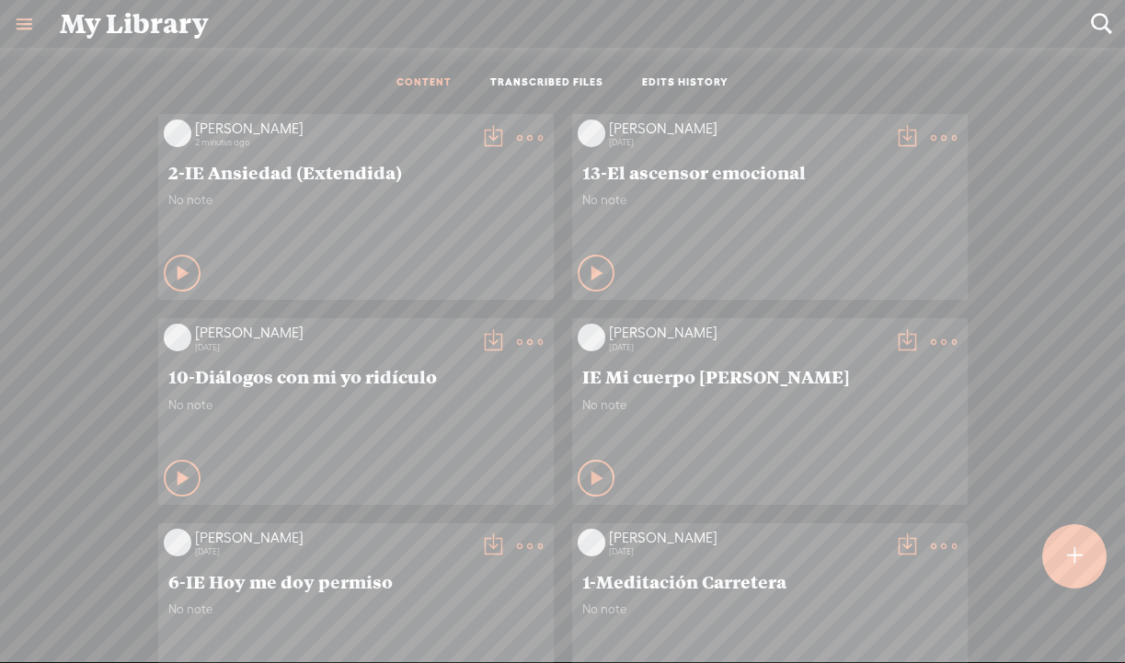
click at [490, 134] on t at bounding box center [493, 138] width 26 height 26
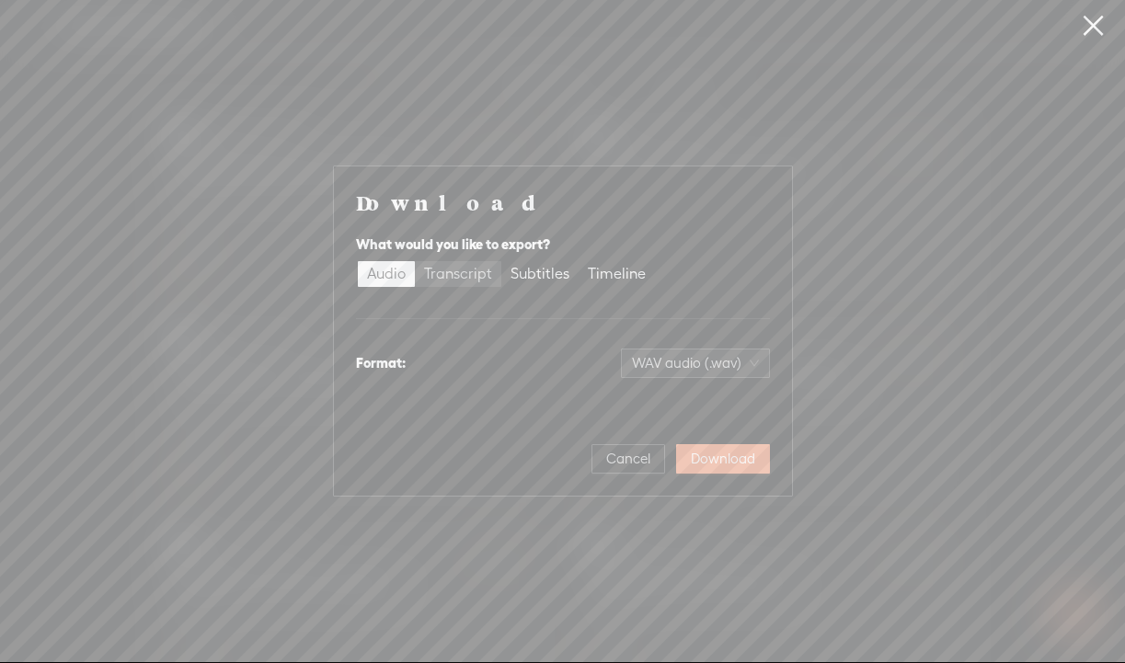
click at [463, 279] on div "Transcript" at bounding box center [458, 274] width 68 height 26
click at [415, 261] on input "Transcript" at bounding box center [415, 261] width 0 height 0
click at [709, 368] on span "Plain text (.txt)" at bounding box center [706, 364] width 105 height 28
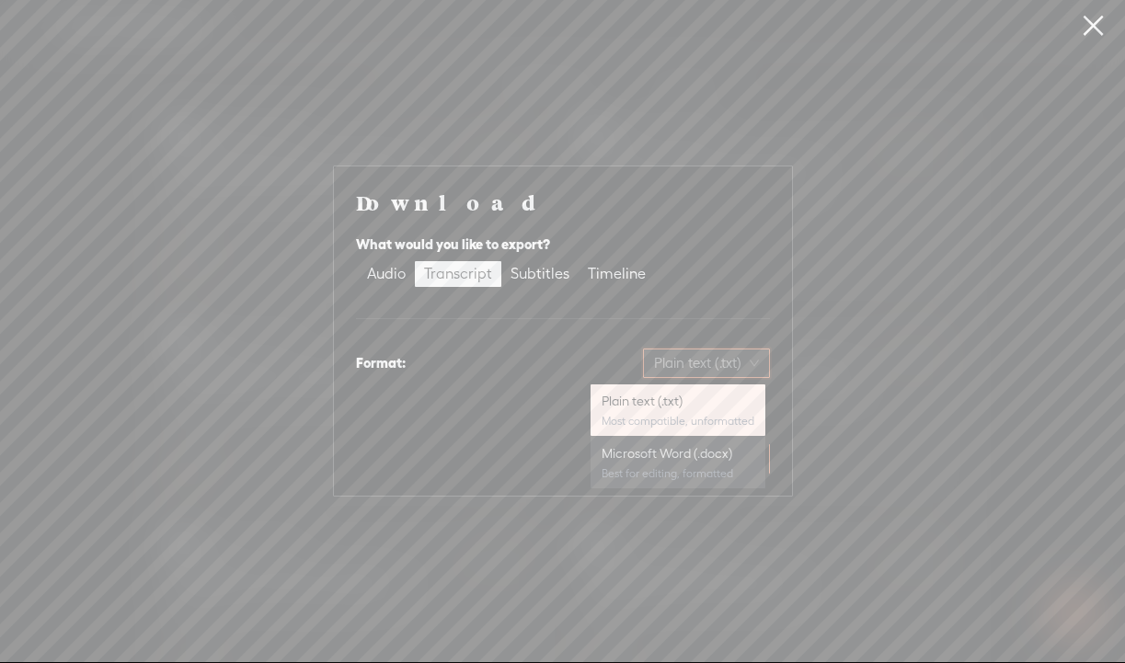
click at [686, 456] on div "Microsoft Word (.docx)" at bounding box center [678, 453] width 153 height 18
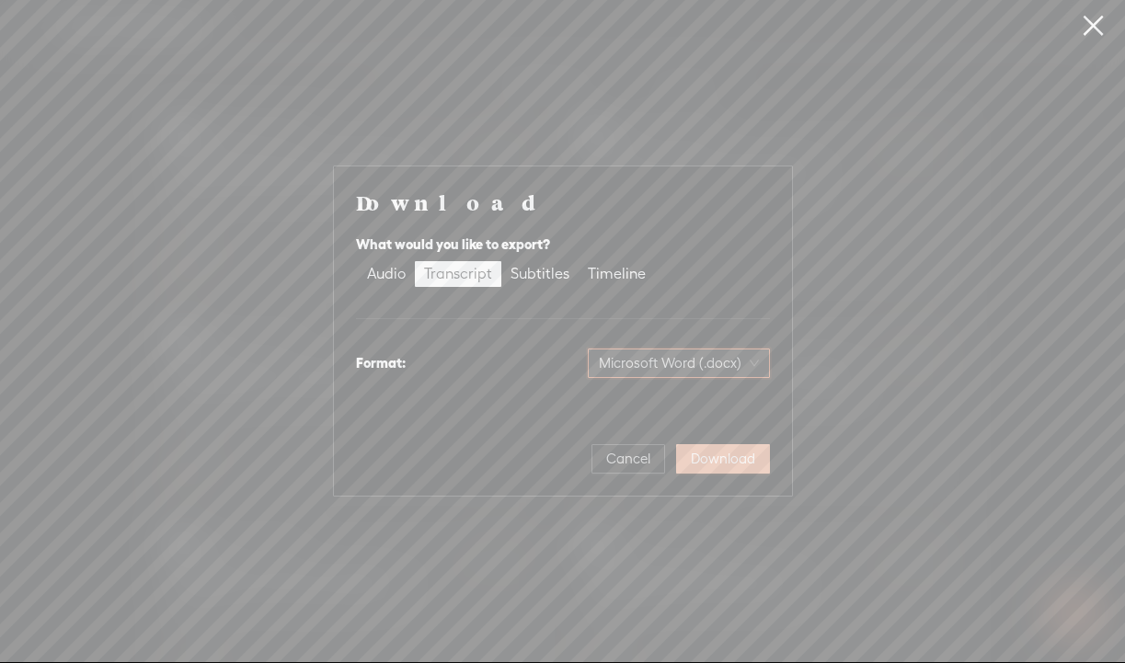
click at [743, 459] on span "Download" at bounding box center [723, 459] width 64 height 18
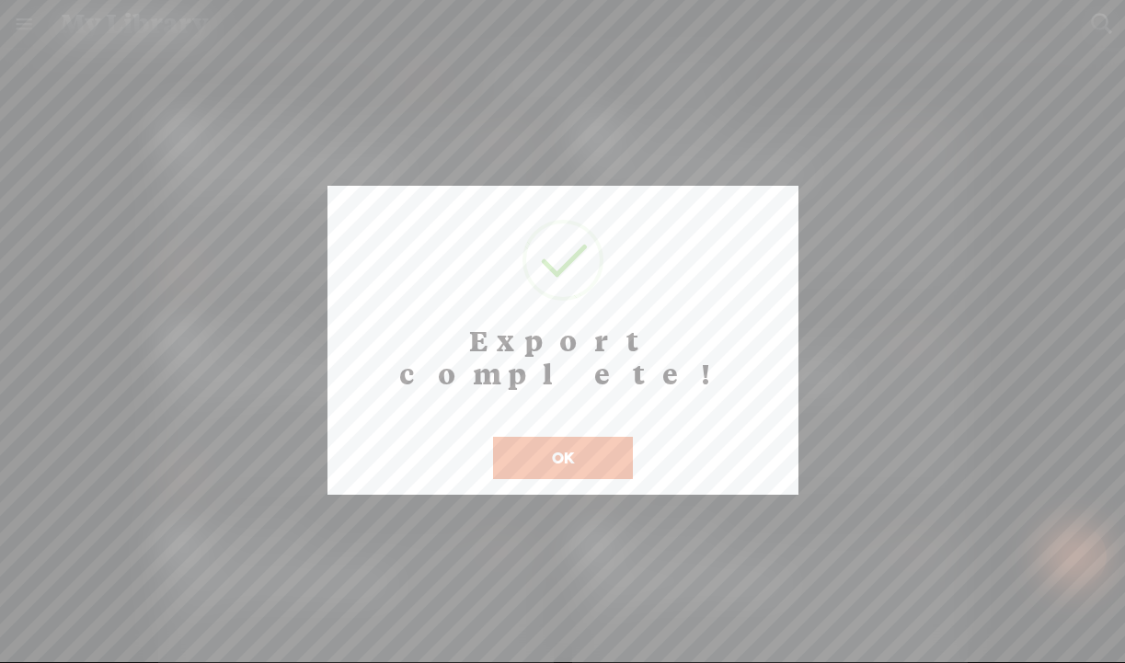
click at [581, 437] on button "OK" at bounding box center [563, 458] width 140 height 42
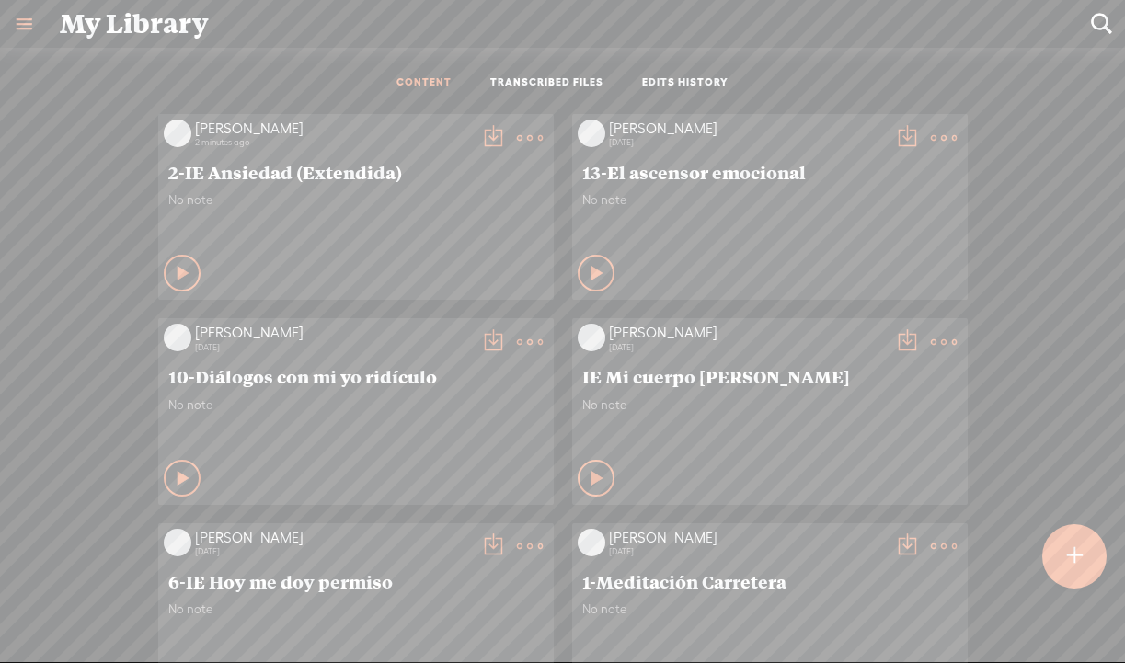
click at [1068, 562] on t at bounding box center [1075, 556] width 16 height 40
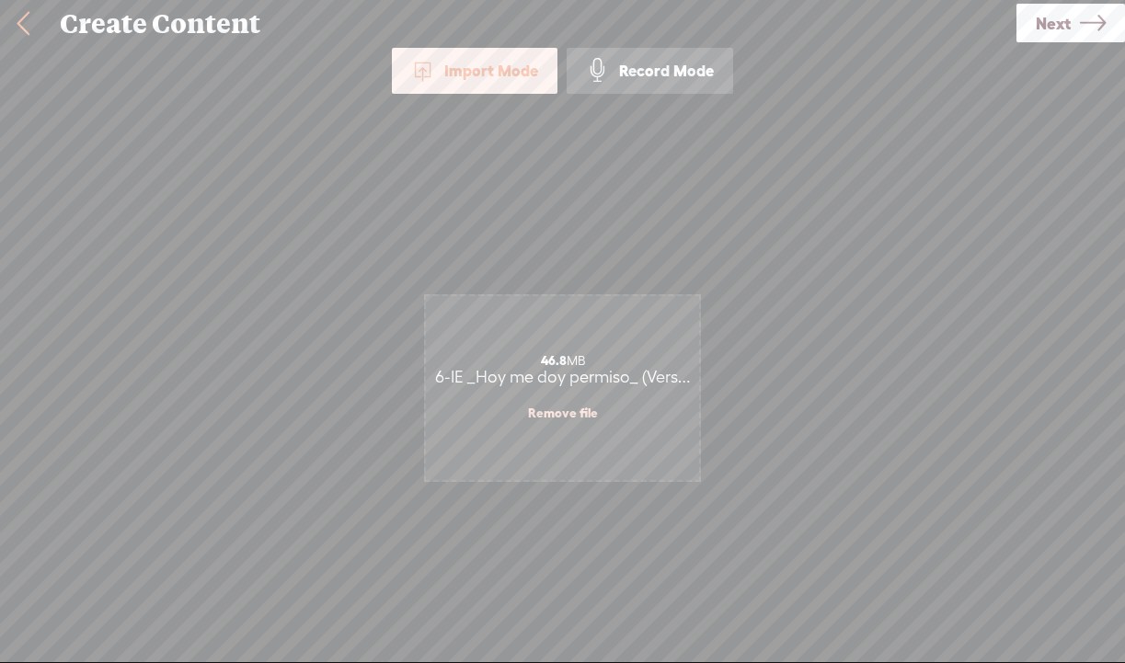
click at [1054, 31] on span "Next" at bounding box center [1053, 23] width 35 height 47
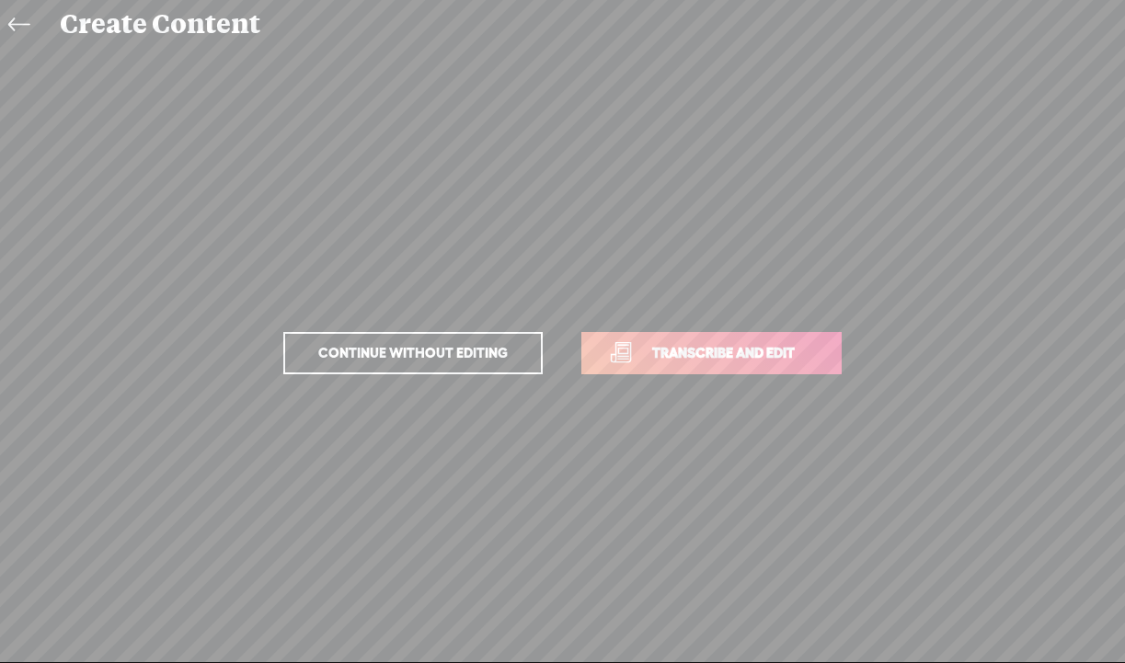
click at [665, 360] on span "Transcribe and edit" at bounding box center [723, 352] width 181 height 21
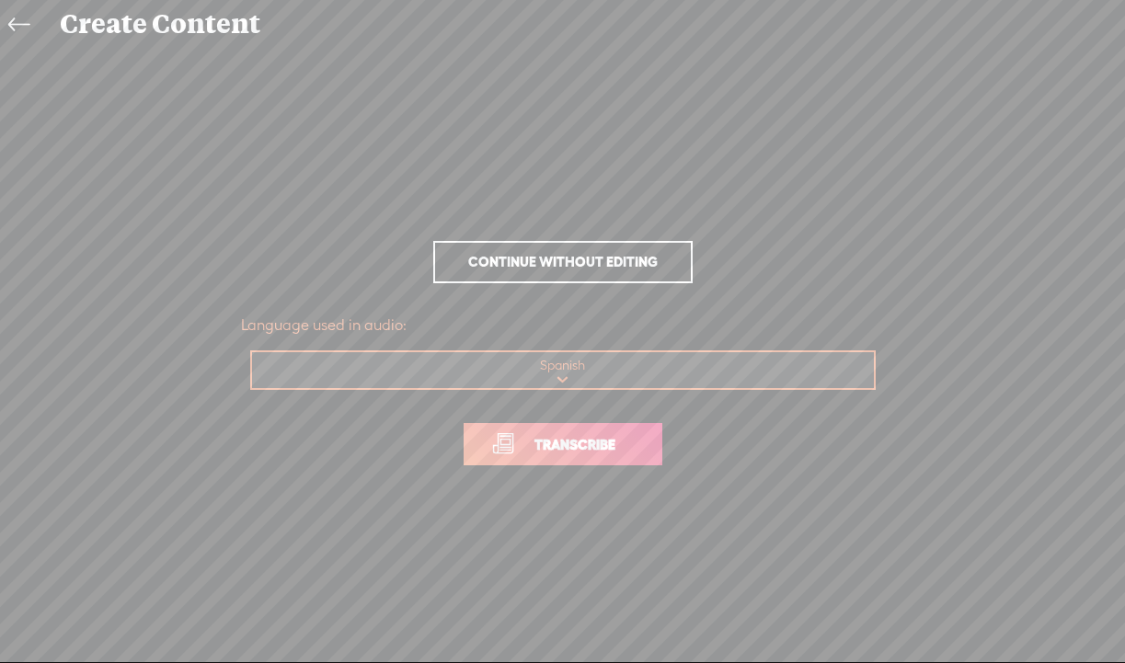
click at [564, 452] on span "Transcribe" at bounding box center [575, 444] width 120 height 21
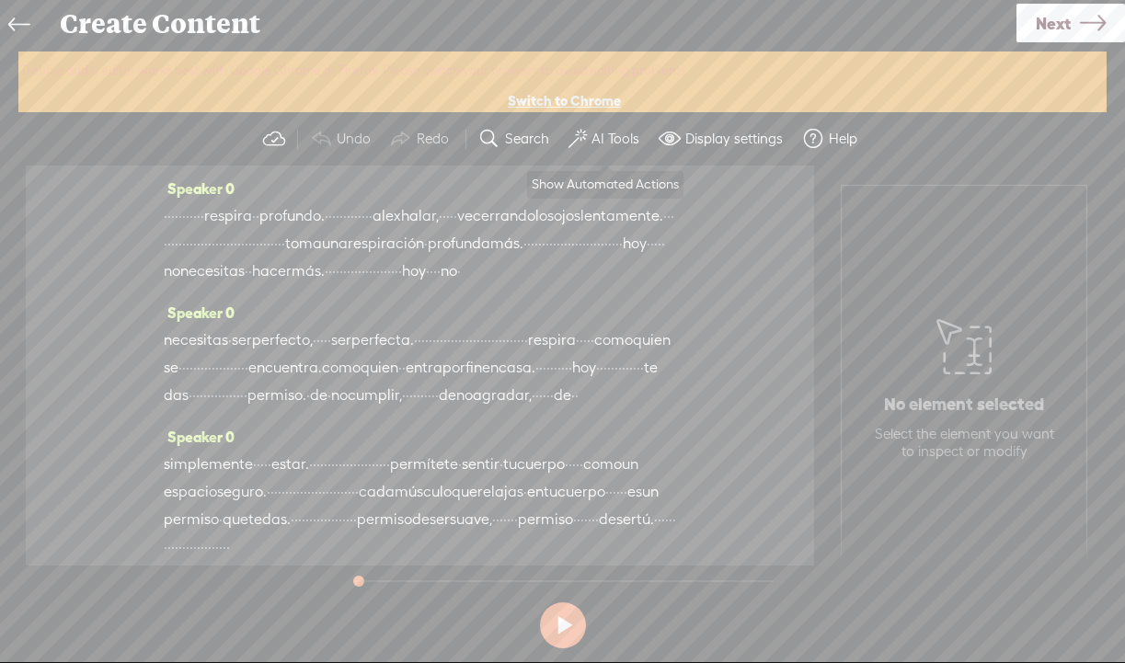
click at [594, 137] on label "AI Tools" at bounding box center [616, 139] width 48 height 18
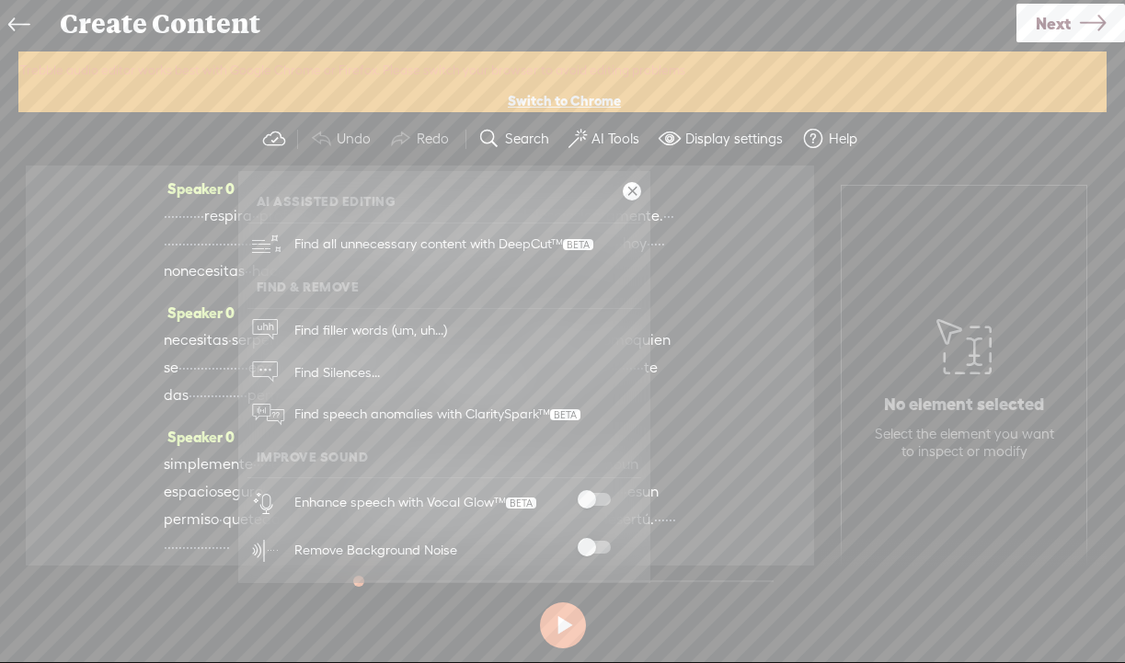
click at [586, 495] on span at bounding box center [594, 499] width 33 height 13
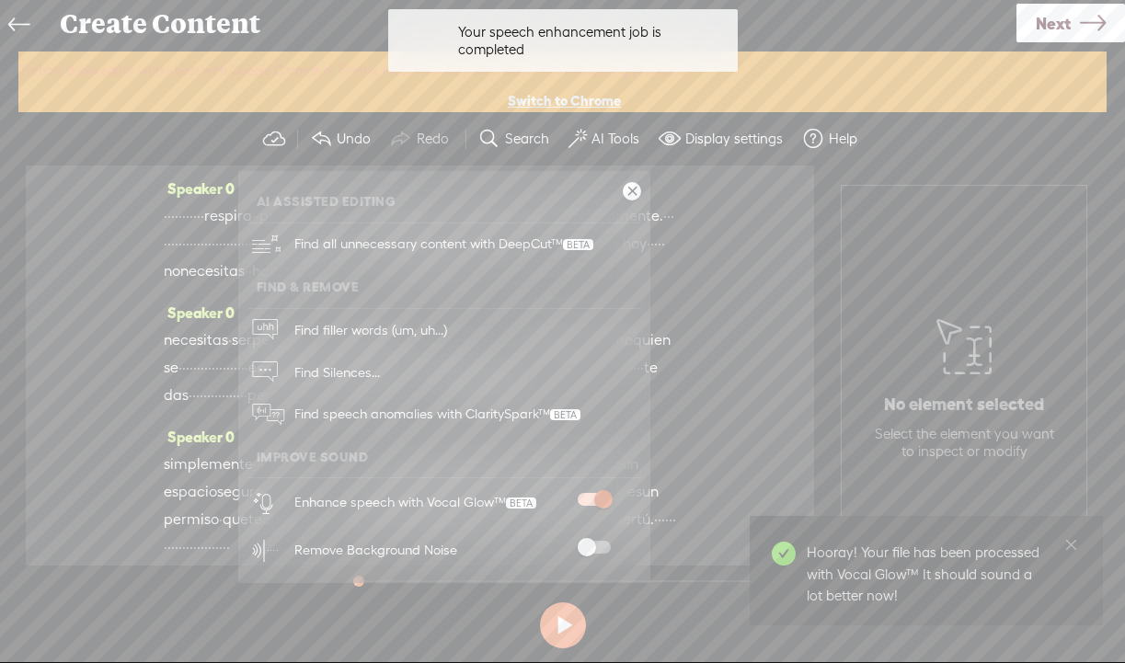
click at [592, 543] on span at bounding box center [594, 547] width 33 height 13
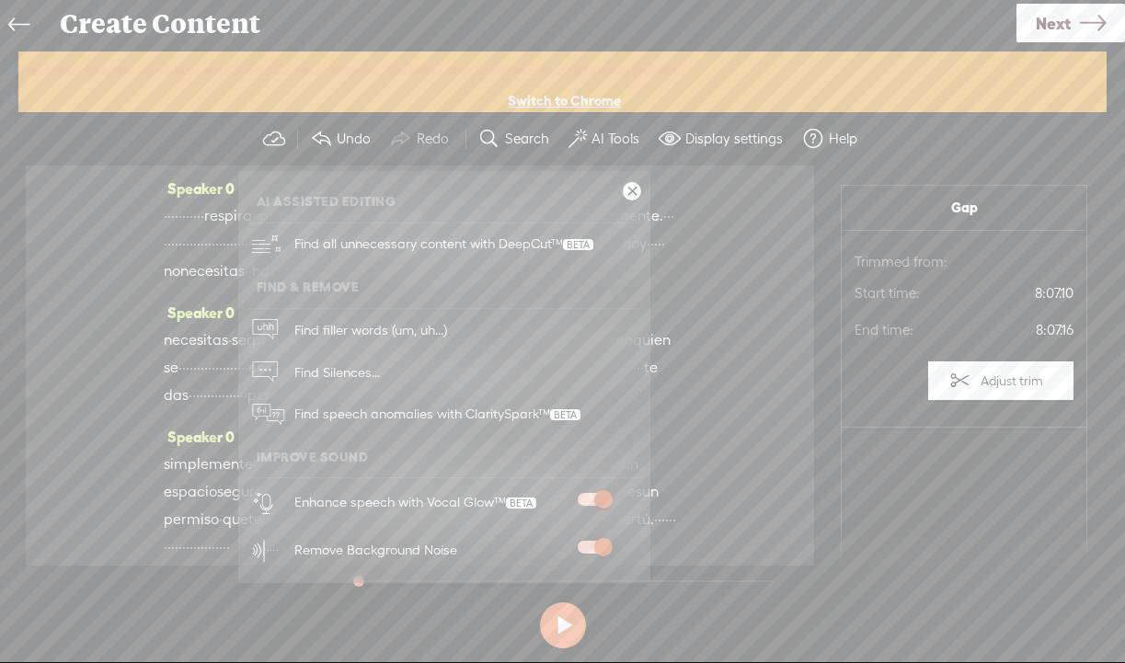
click at [1042, 28] on span "Next" at bounding box center [1053, 23] width 35 height 47
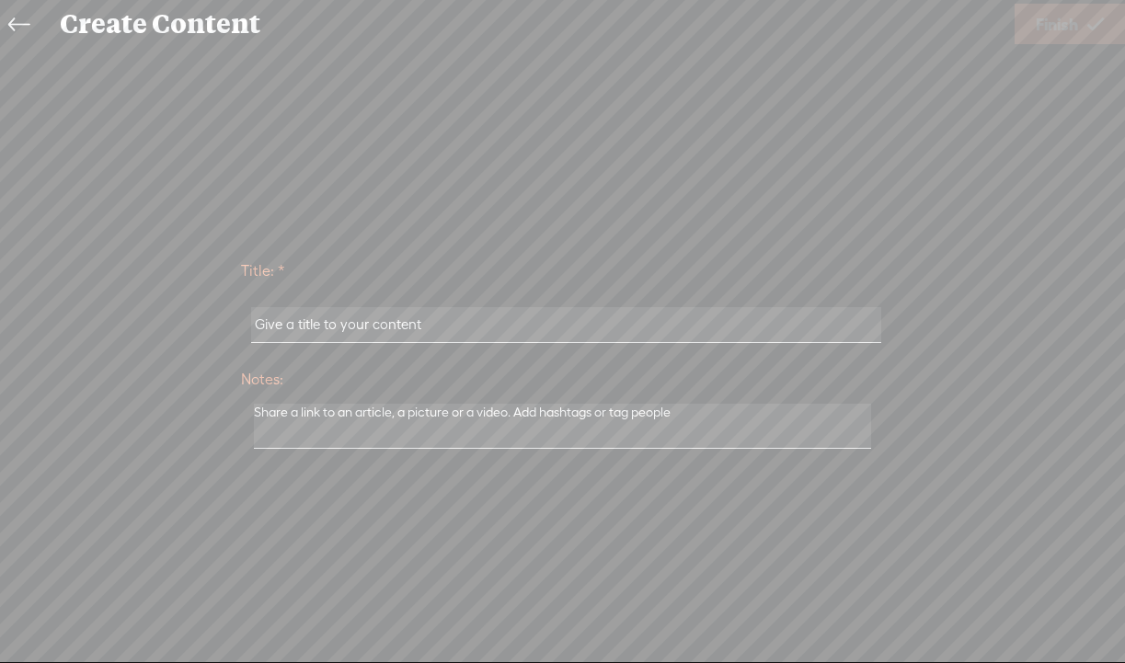
click at [776, 321] on input "text" at bounding box center [566, 325] width 630 height 36
paste input "6-IE _Hoy me doy permiso_ (Versión extendida)"
type input "6-IE _Hoy me doy permiso_ (Versión extendida)"
click at [1074, 21] on span "Finish" at bounding box center [1057, 24] width 42 height 47
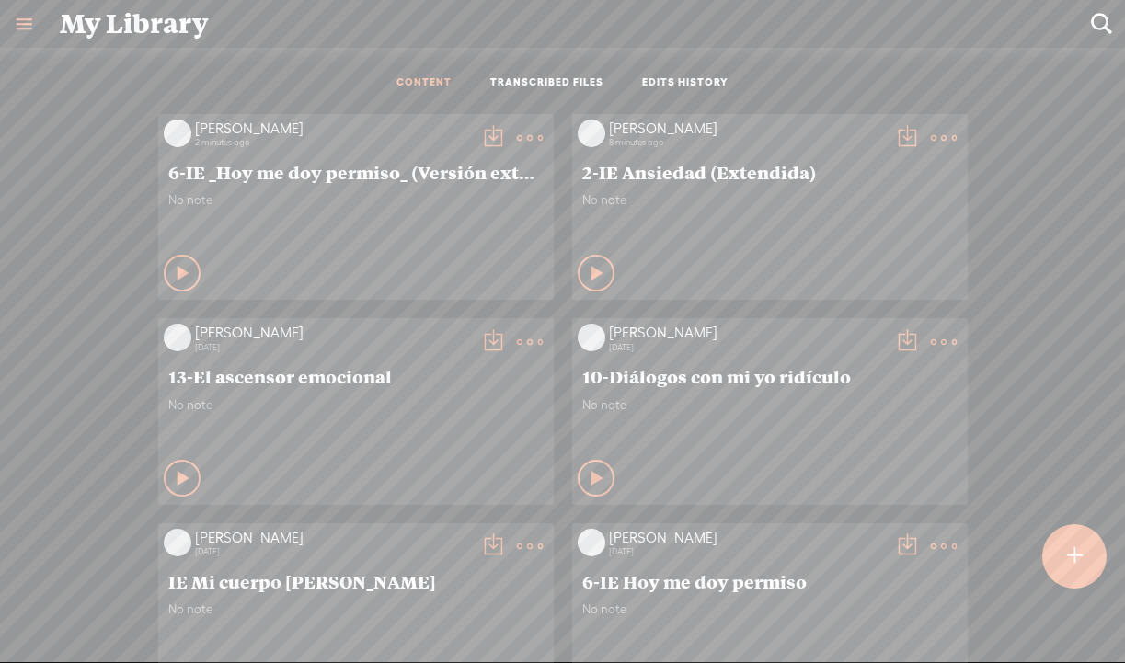
click at [489, 139] on t at bounding box center [493, 138] width 26 height 26
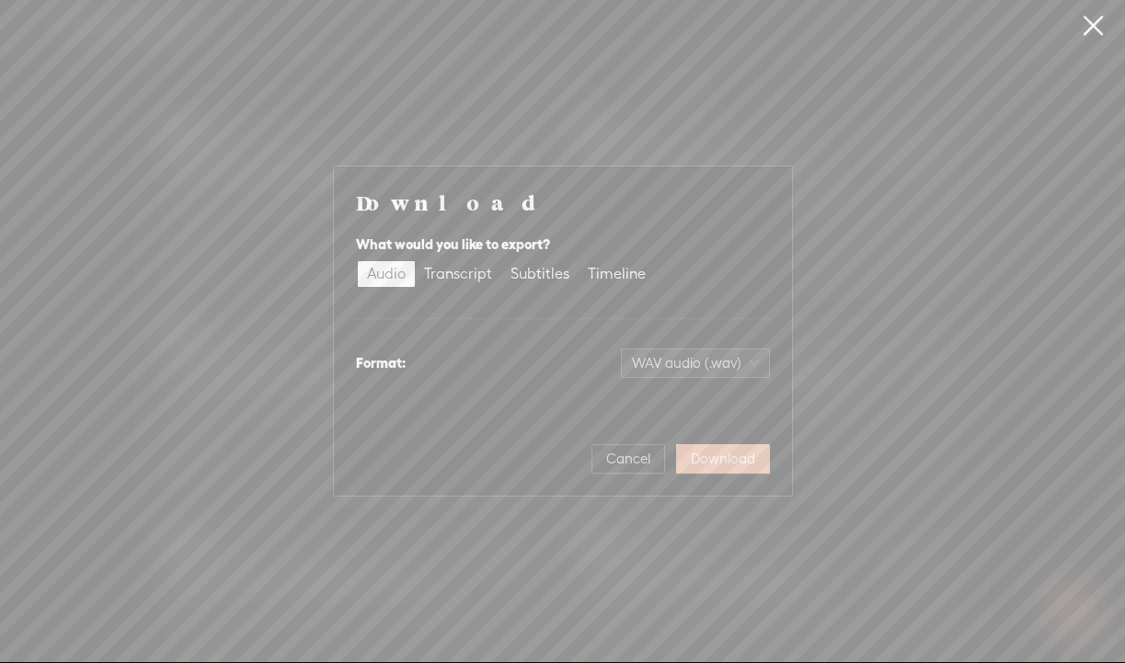
click at [705, 465] on span "Download" at bounding box center [723, 459] width 64 height 18
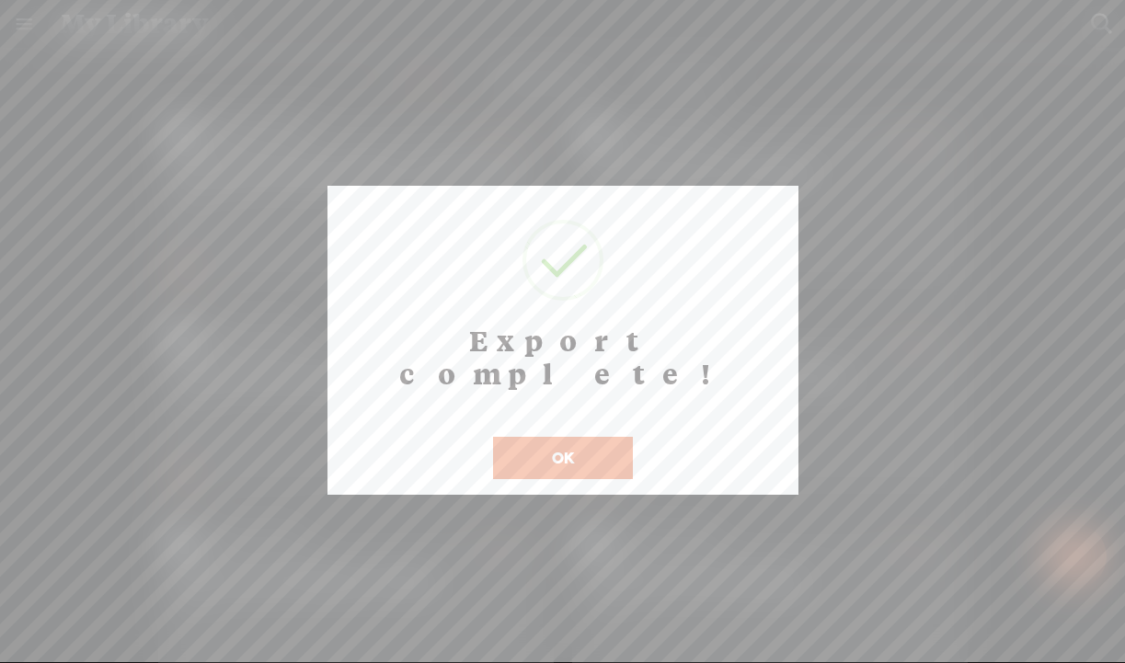
click at [593, 437] on button "OK" at bounding box center [563, 458] width 140 height 42
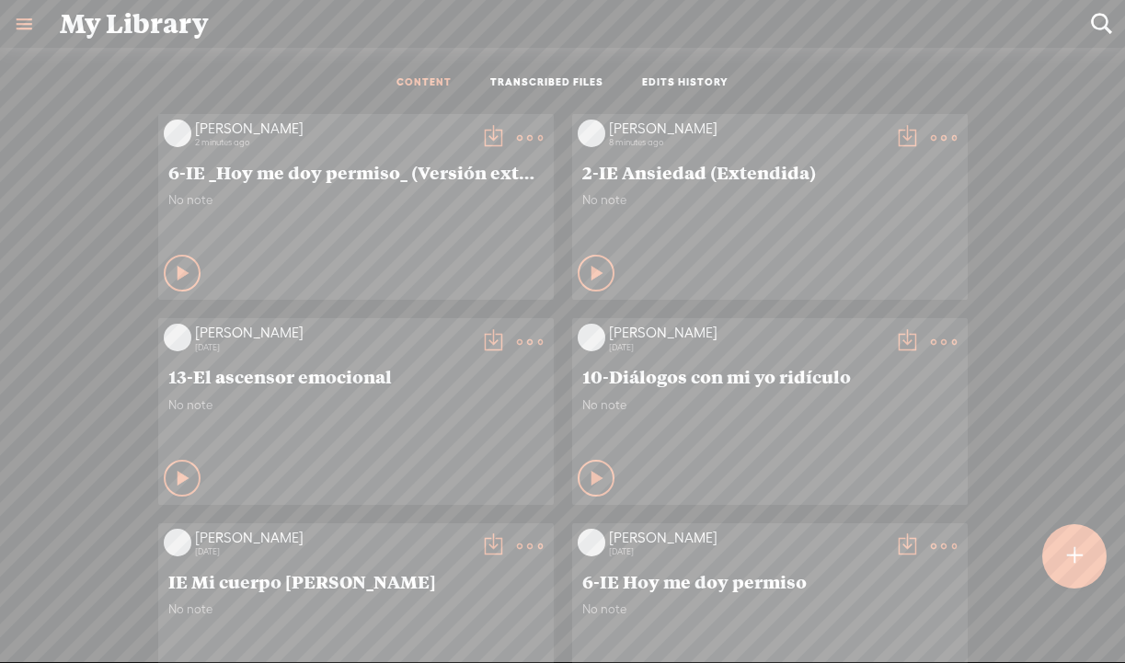
click at [483, 125] on t at bounding box center [493, 138] width 26 height 26
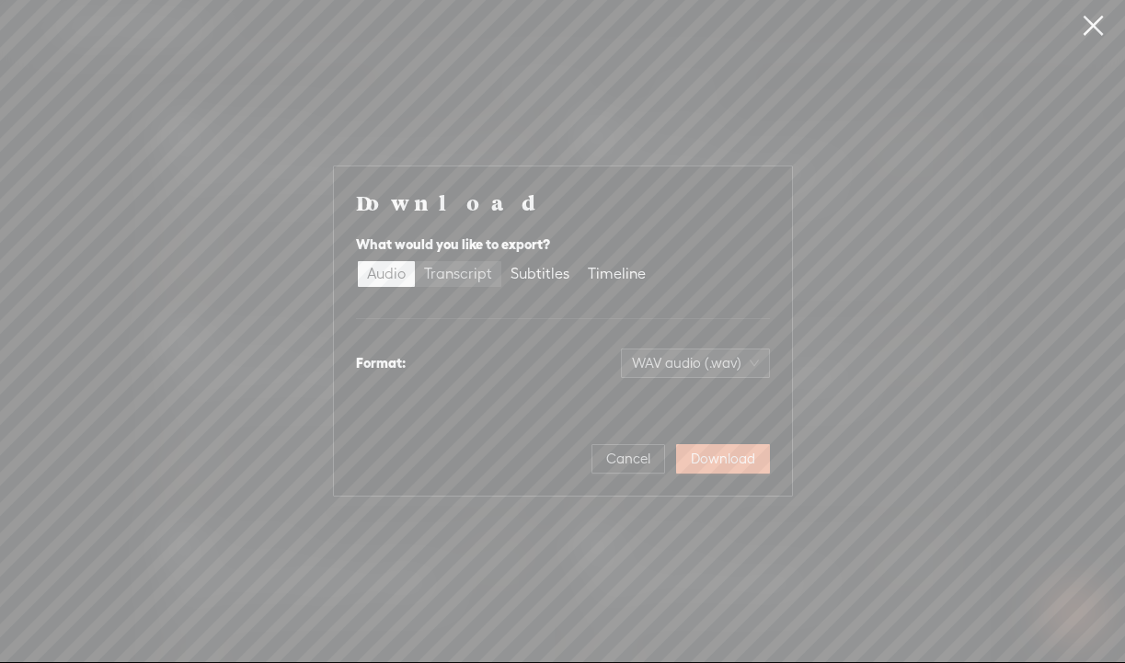
click at [458, 270] on div "Transcript" at bounding box center [458, 274] width 68 height 26
click at [415, 261] on input "Transcript" at bounding box center [415, 261] width 0 height 0
click at [688, 360] on span "Plain text (.txt)" at bounding box center [706, 364] width 105 height 28
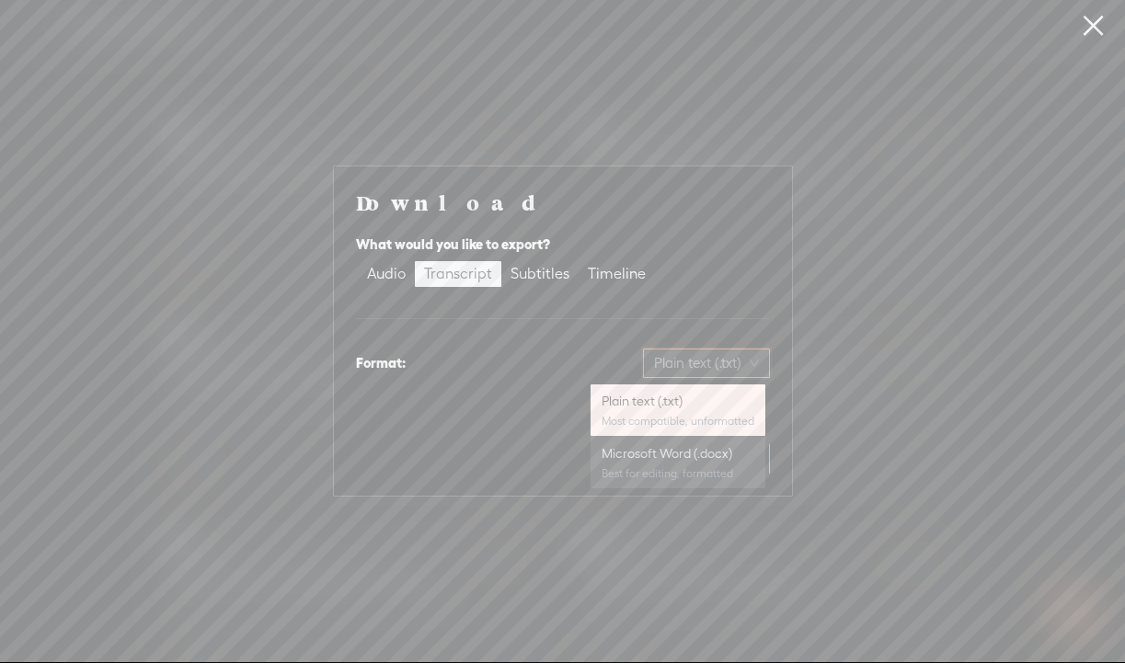
click at [681, 448] on div "Microsoft Word (.docx)" at bounding box center [678, 453] width 153 height 18
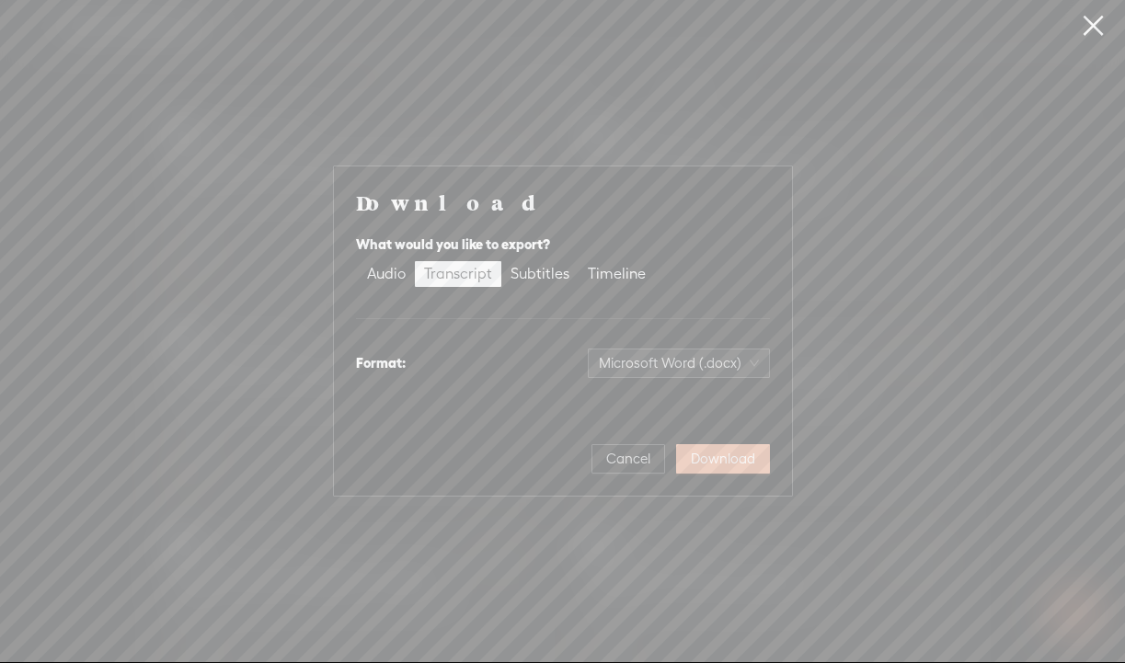
click at [752, 454] on span "Download" at bounding box center [723, 459] width 64 height 18
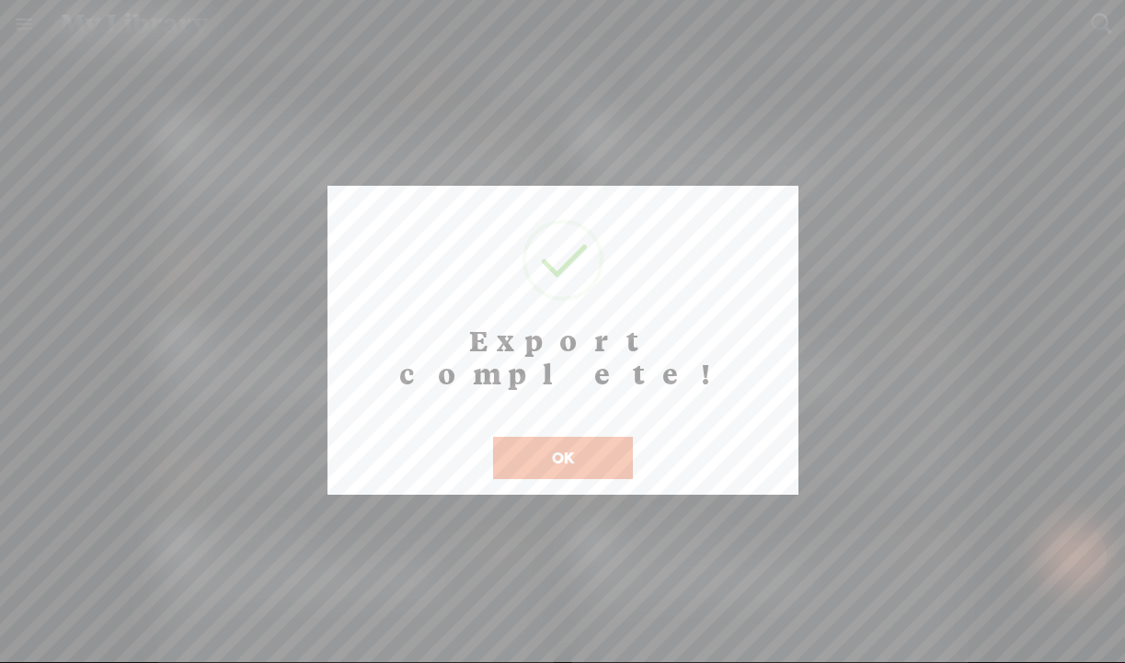
click at [549, 437] on button "OK" at bounding box center [563, 458] width 140 height 42
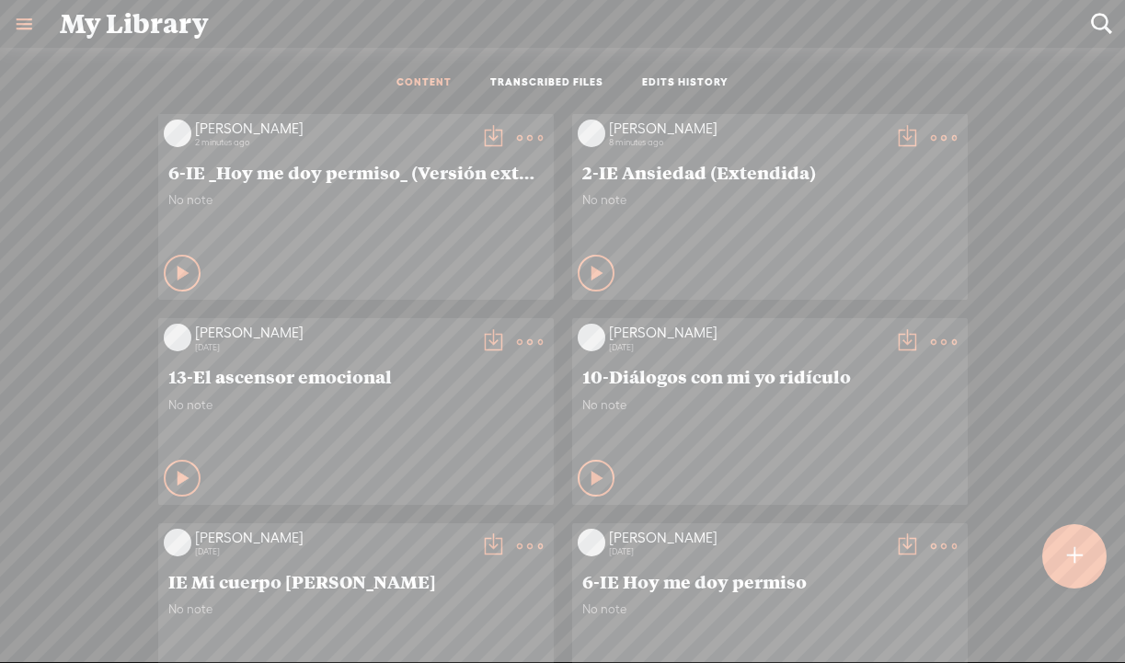
click at [1079, 574] on t at bounding box center [1075, 556] width 16 height 40
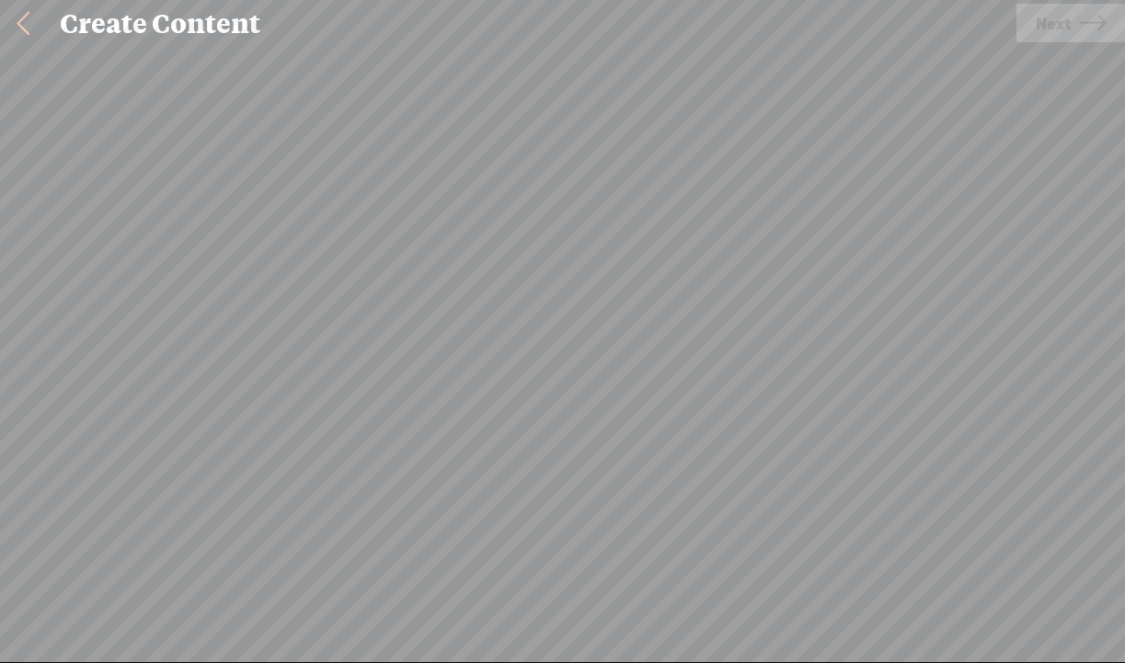
click at [1079, 574] on div "Import Mode Import Mode Record Mode Text Language: *: English (US) English (US)…" at bounding box center [562, 355] width 1125 height 615
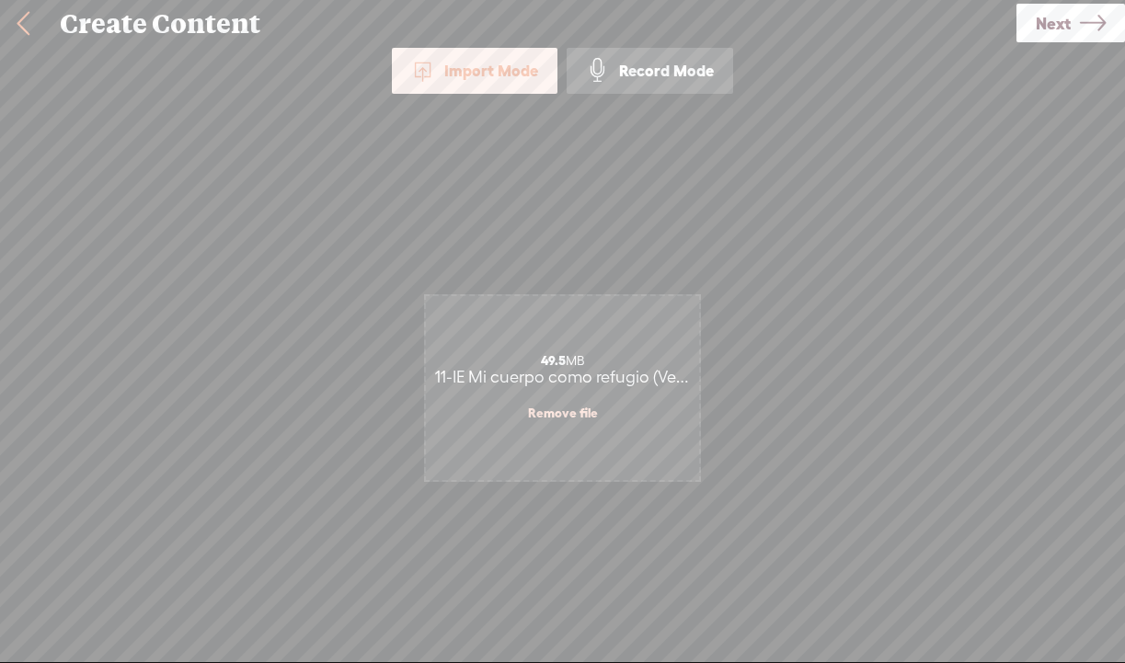
click at [1067, 24] on span "Next" at bounding box center [1053, 23] width 35 height 47
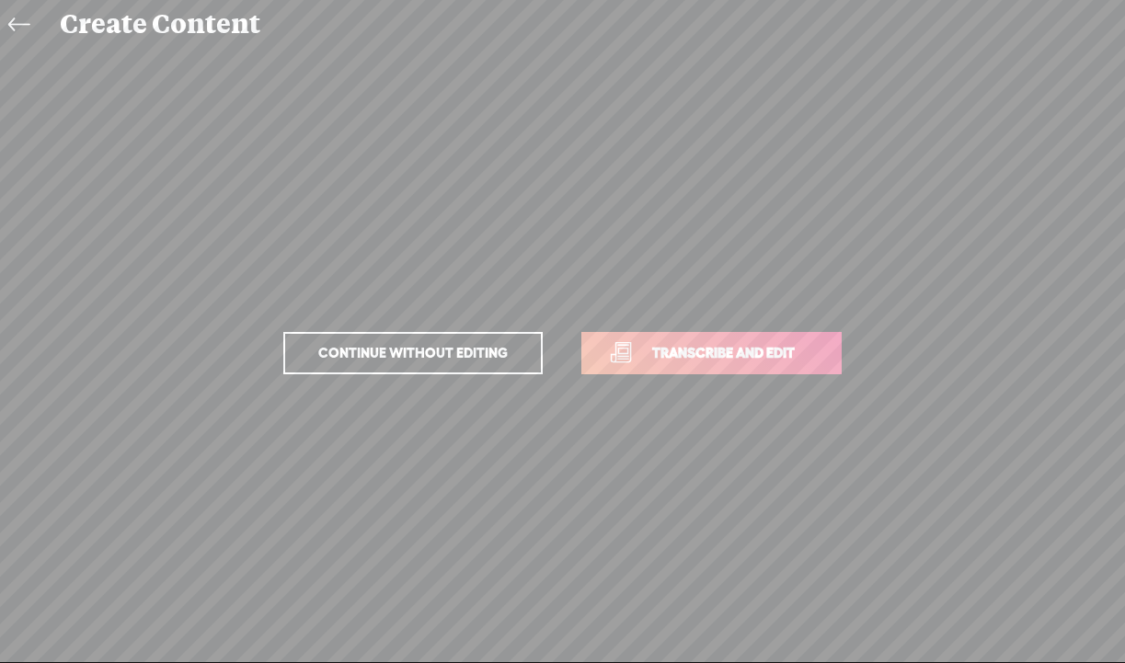
click at [711, 344] on span "Transcribe and edit" at bounding box center [723, 352] width 181 height 21
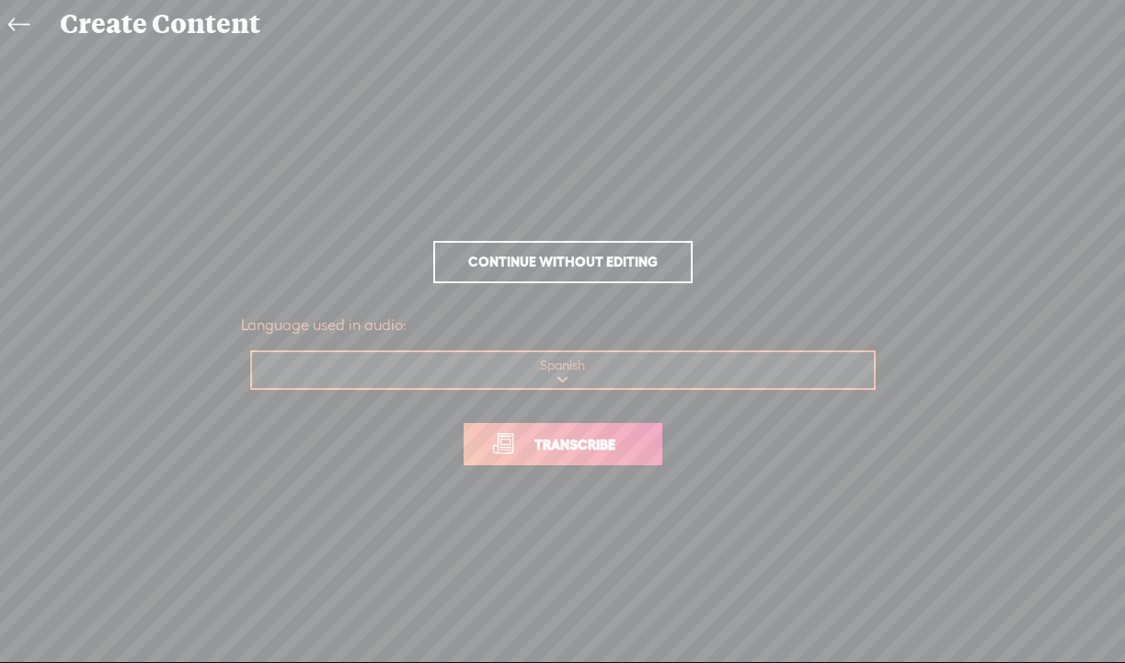
click at [534, 454] on span "Transcribe" at bounding box center [575, 444] width 120 height 21
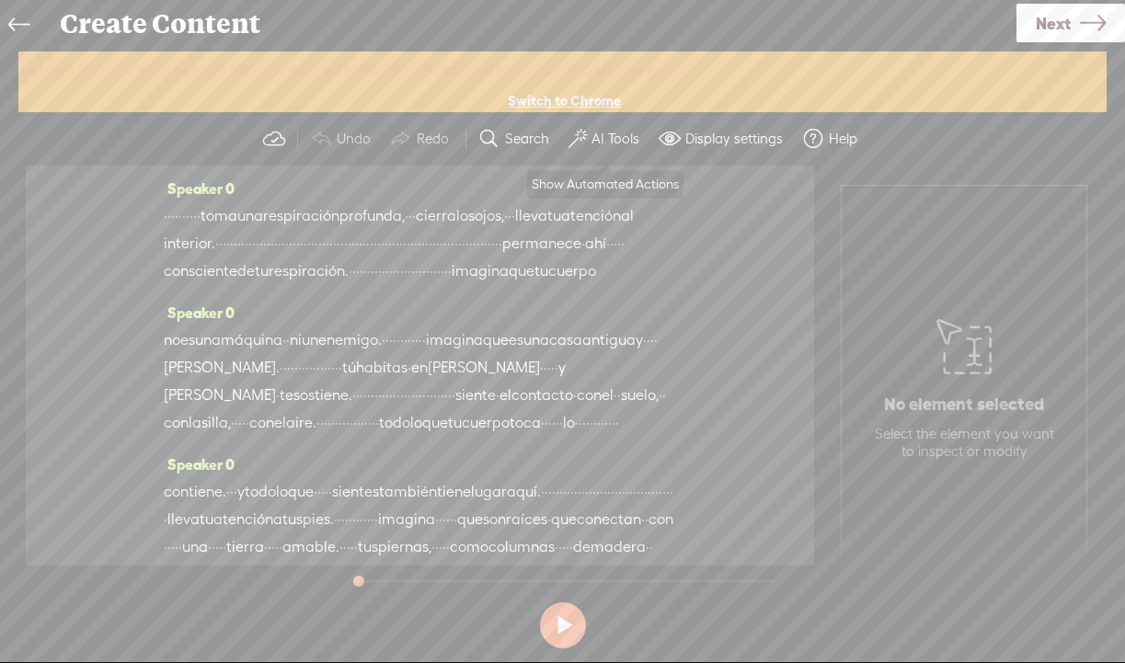
click at [595, 124] on button "AI Tools" at bounding box center [606, 139] width 90 height 37
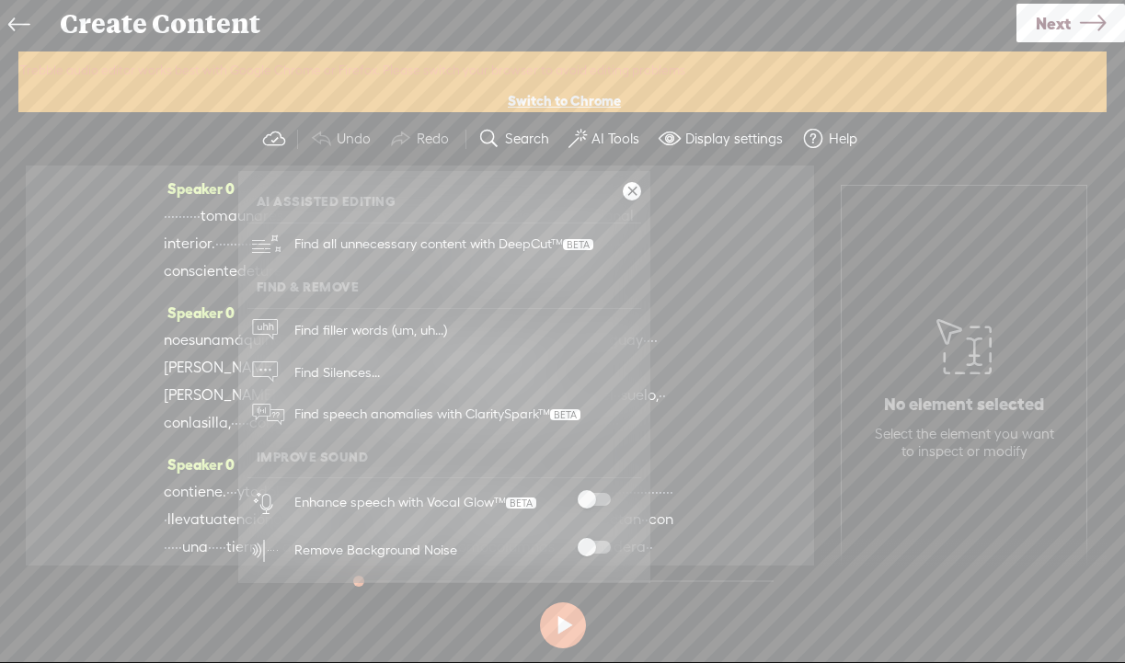
click at [586, 501] on span at bounding box center [594, 499] width 33 height 13
click at [915, 161] on section "Undo Redo Search Remove Background Noise AI Tools Configure Magic Sound Enhance…" at bounding box center [562, 138] width 1088 height 53
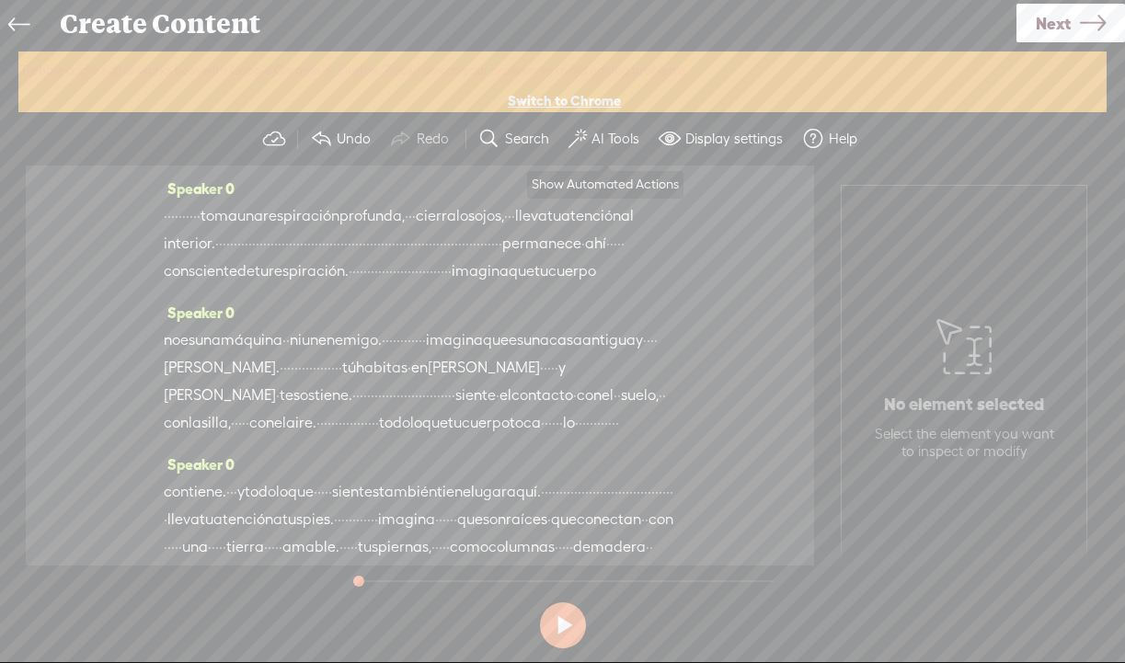
click at [594, 135] on label "AI Tools" at bounding box center [616, 139] width 48 height 18
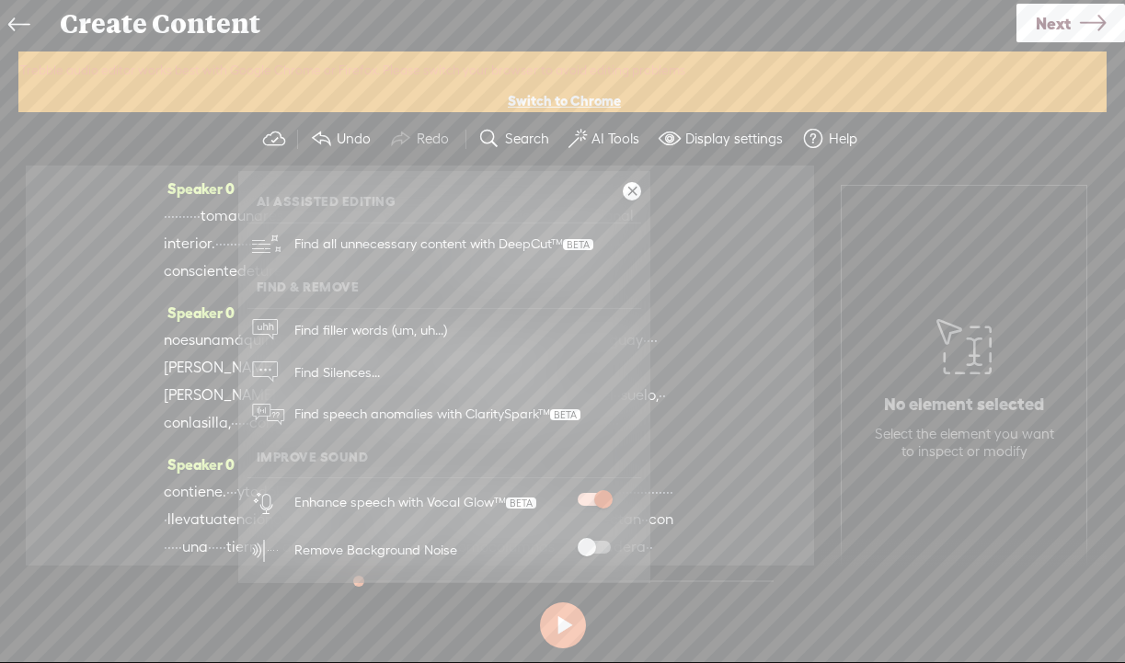
click at [589, 549] on span at bounding box center [594, 547] width 33 height 13
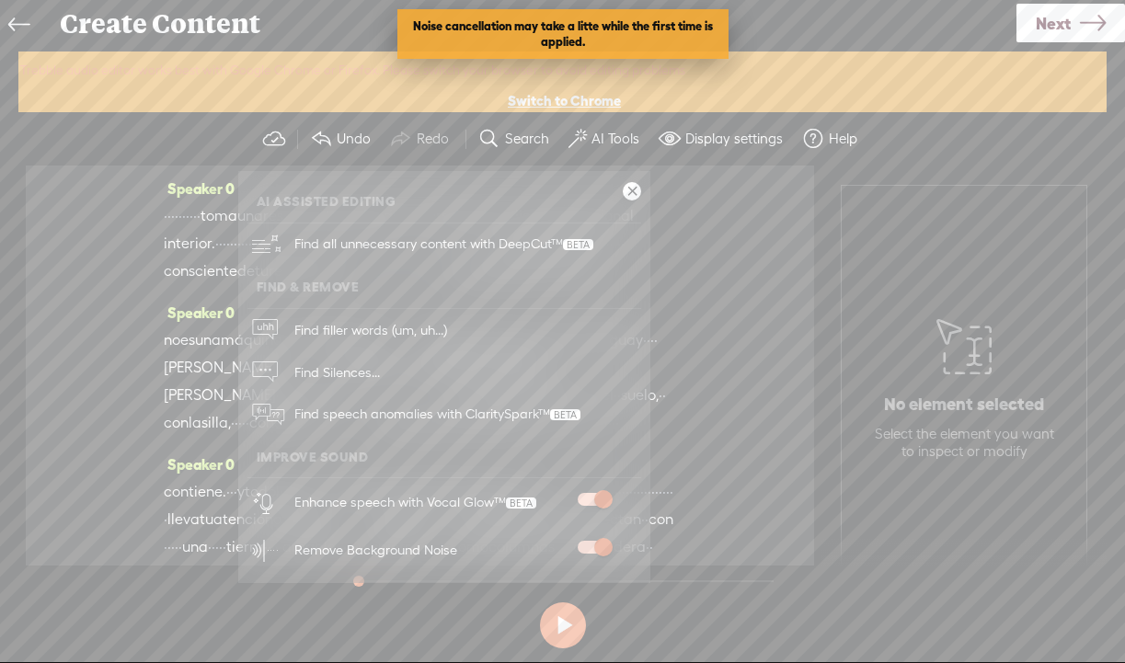
click at [1086, 23] on icon at bounding box center [1093, 23] width 26 height 47
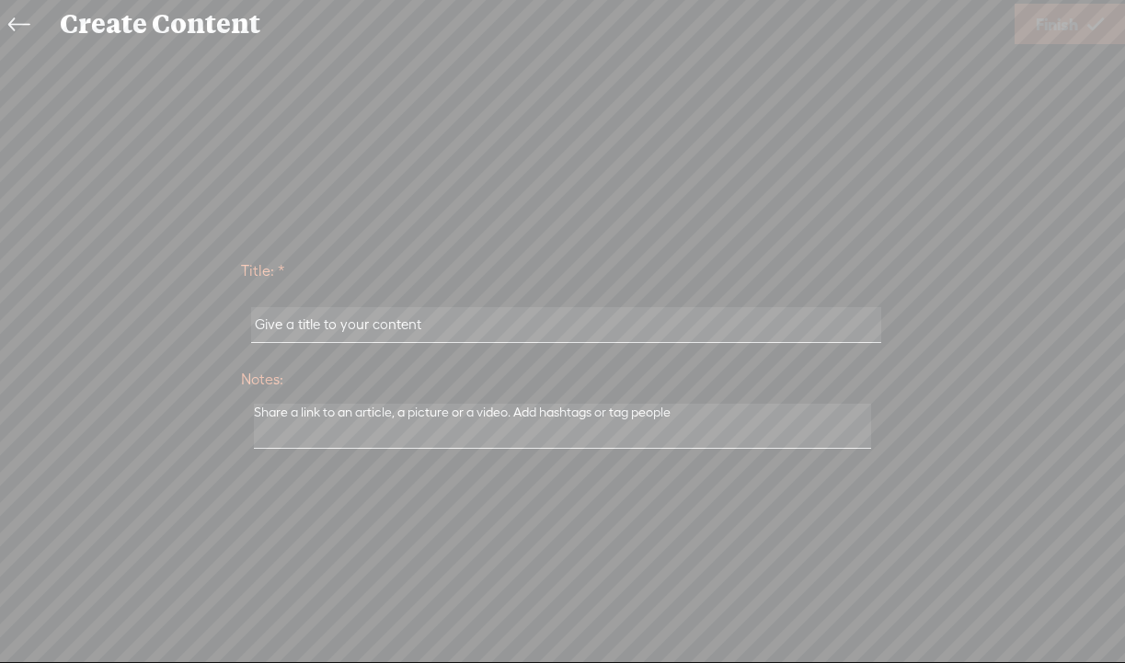
click at [711, 324] on input "text" at bounding box center [566, 325] width 630 height 36
paste input "11-IE Mi cuerpo como refugio (Versión extendida)"
type input "11-IE Mi cuerpo como refugio (Versión extendida)"
click at [1078, 19] on span "Finish" at bounding box center [1057, 24] width 42 height 47
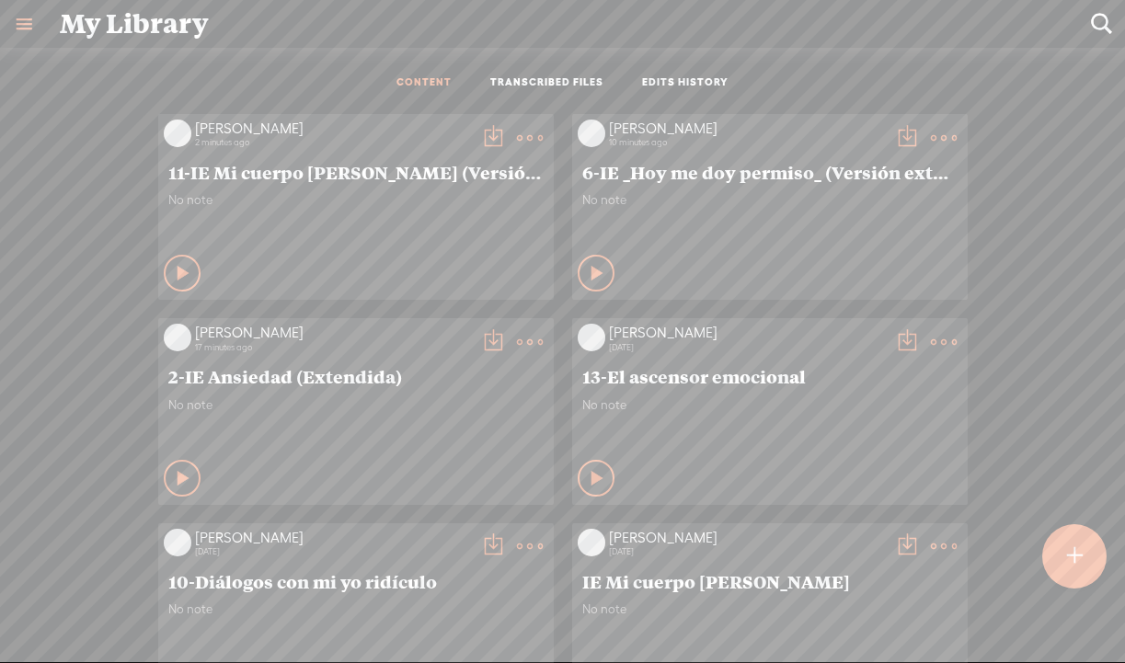
click at [490, 133] on t at bounding box center [493, 138] width 26 height 26
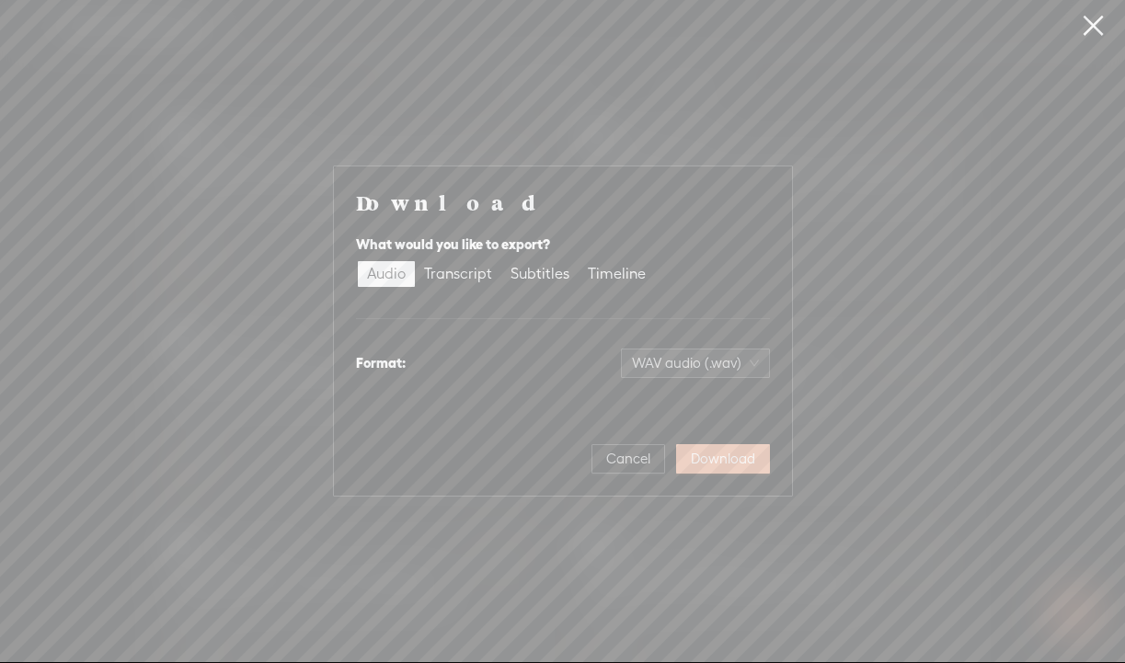
click at [747, 466] on span "Download" at bounding box center [723, 459] width 64 height 18
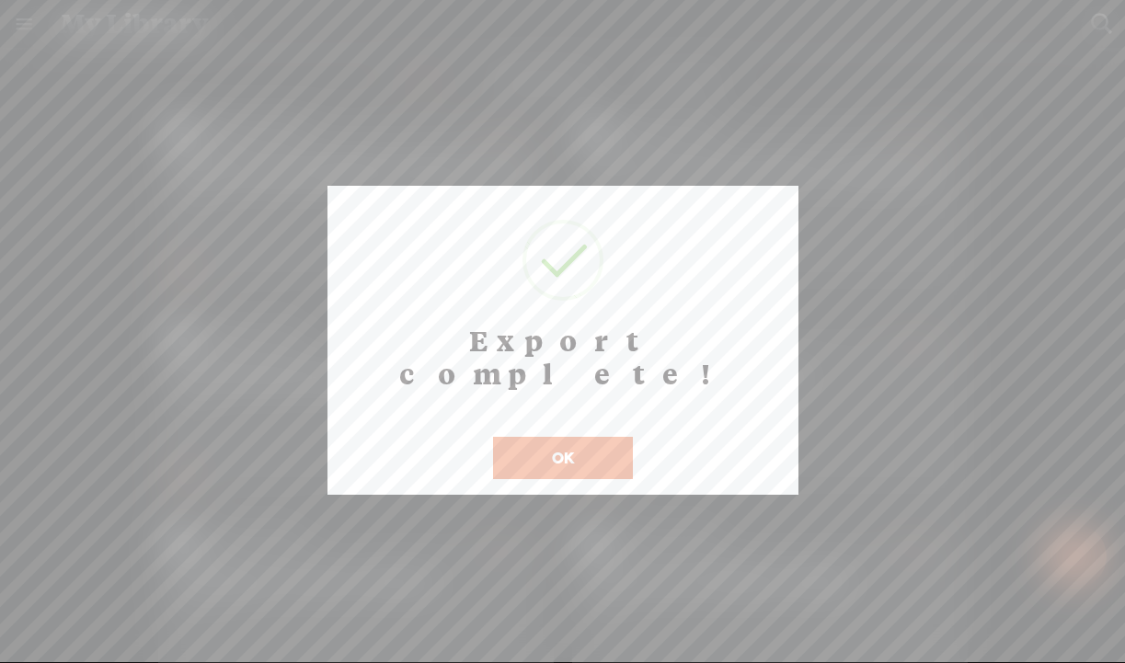
click at [575, 437] on button "OK" at bounding box center [563, 458] width 140 height 42
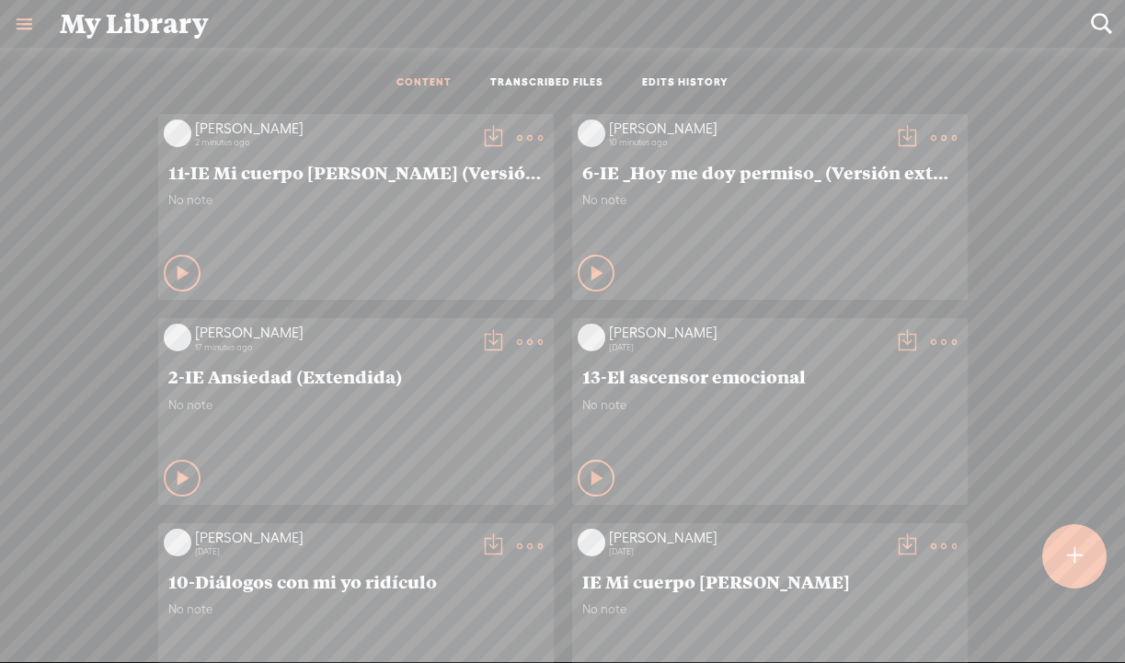
click at [486, 132] on t at bounding box center [493, 138] width 26 height 26
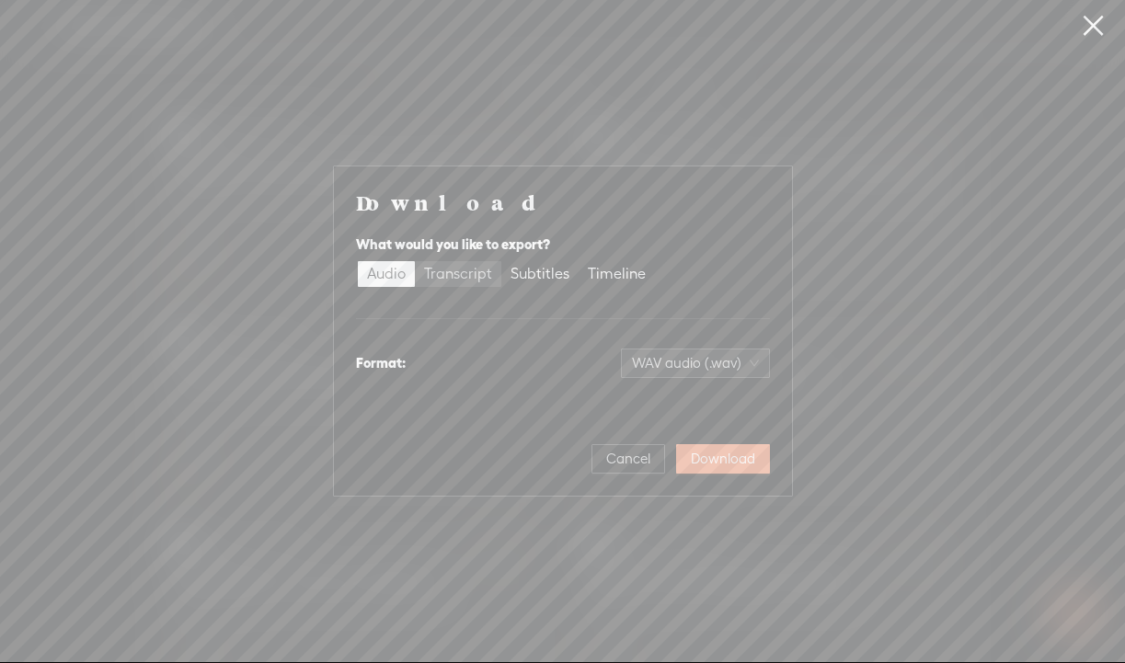
click at [445, 274] on div "Transcript" at bounding box center [458, 274] width 68 height 26
click at [415, 261] on input "Transcript" at bounding box center [415, 261] width 0 height 0
click at [719, 361] on span "Plain text (.txt)" at bounding box center [706, 364] width 105 height 28
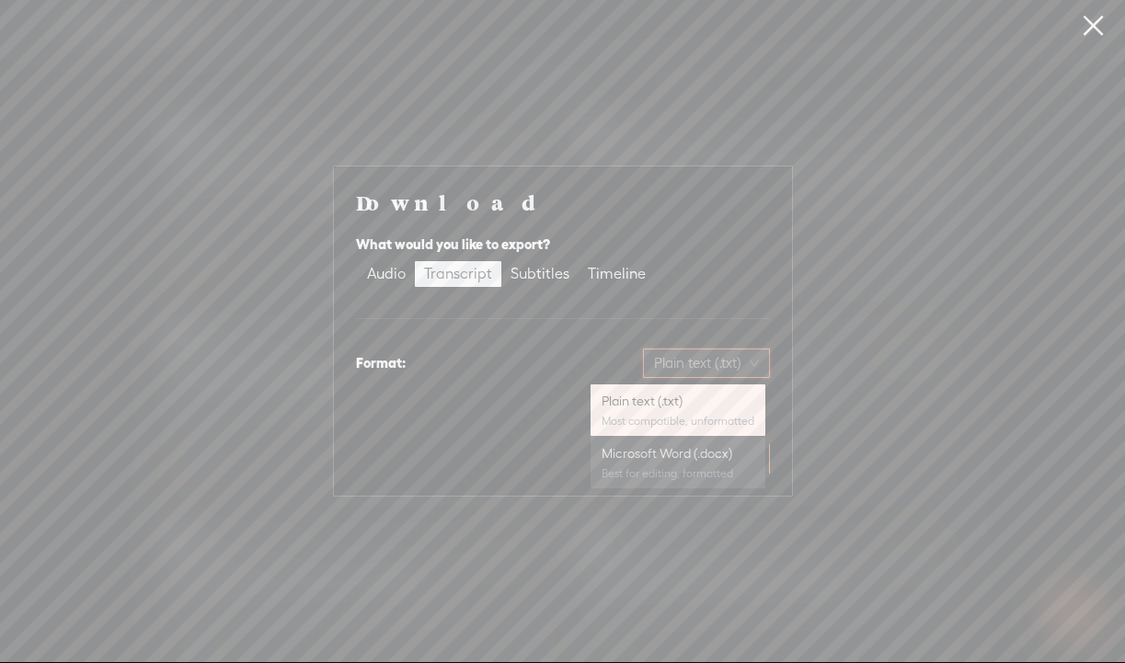
click at [683, 458] on div "Microsoft Word (.docx)" at bounding box center [678, 453] width 153 height 18
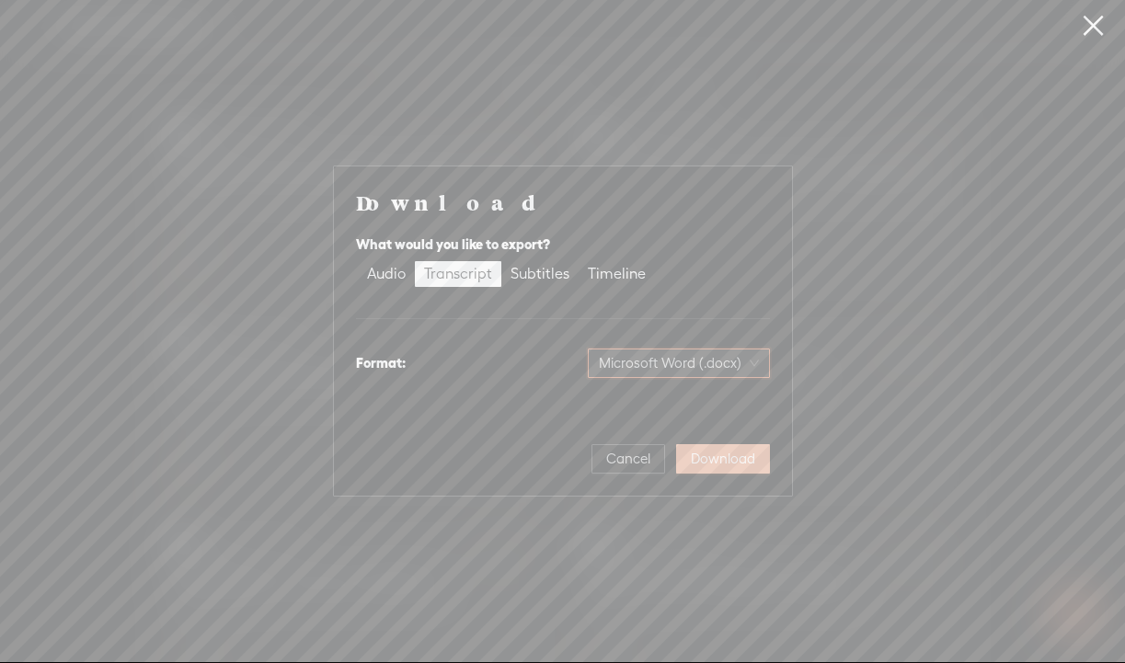
click at [744, 462] on span "Download" at bounding box center [723, 459] width 64 height 18
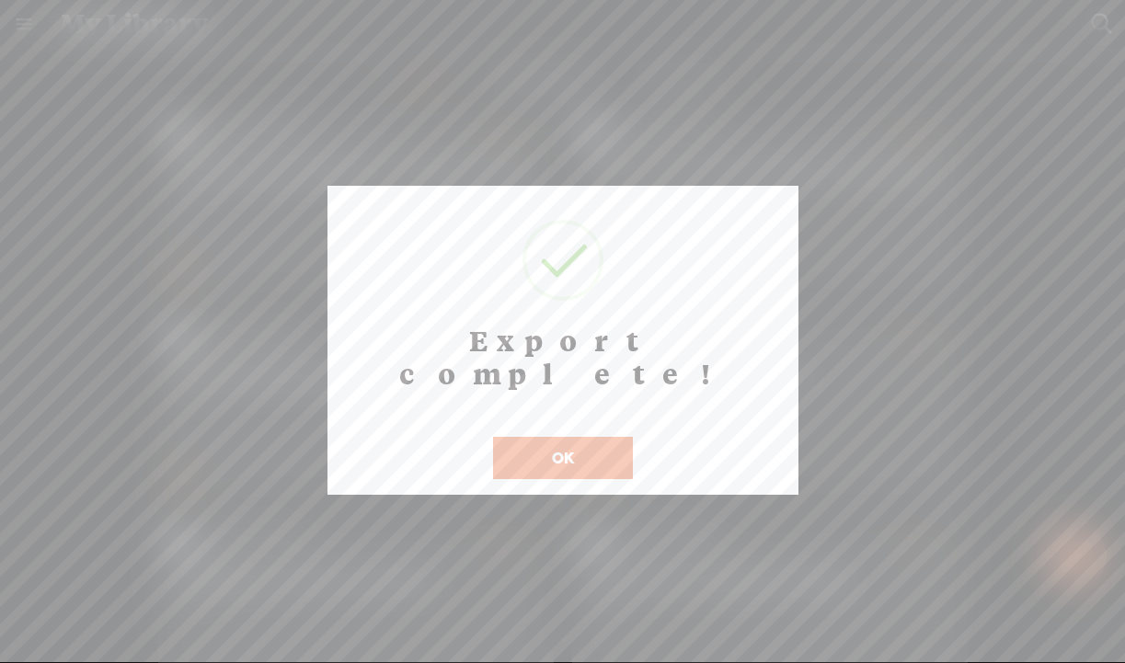
click at [535, 437] on button "OK" at bounding box center [563, 458] width 140 height 42
